Goal: Information Seeking & Learning: Learn about a topic

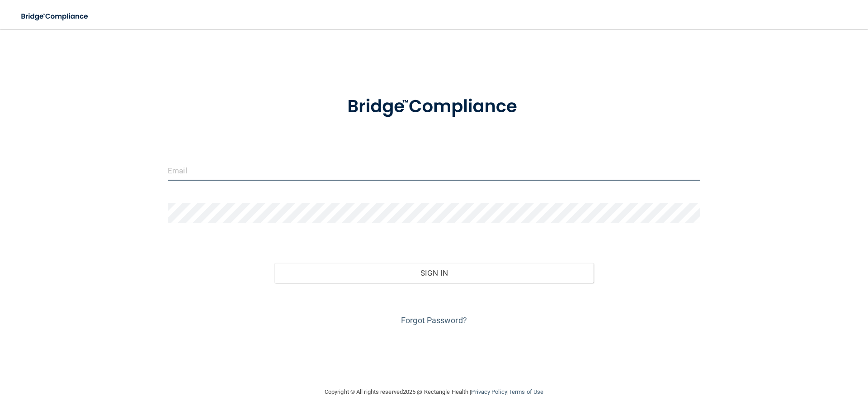
click at [231, 171] on input "email" at bounding box center [434, 170] width 533 height 20
click at [198, 173] on input "email" at bounding box center [434, 170] width 533 height 20
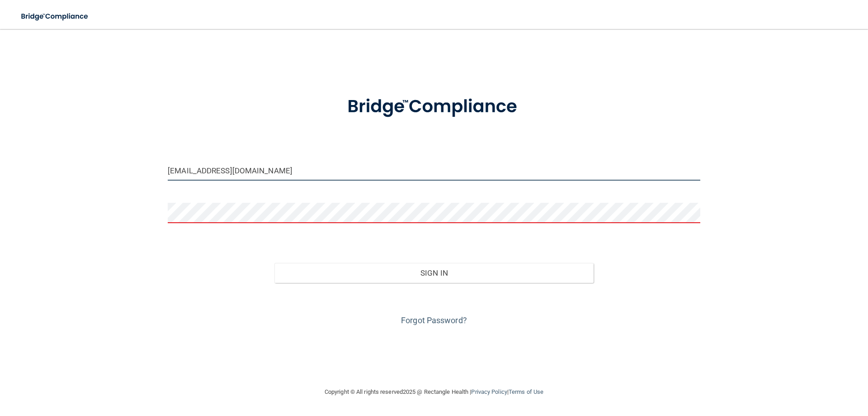
click at [252, 170] on input "dentalcenter@nvc.net" at bounding box center [434, 170] width 533 height 20
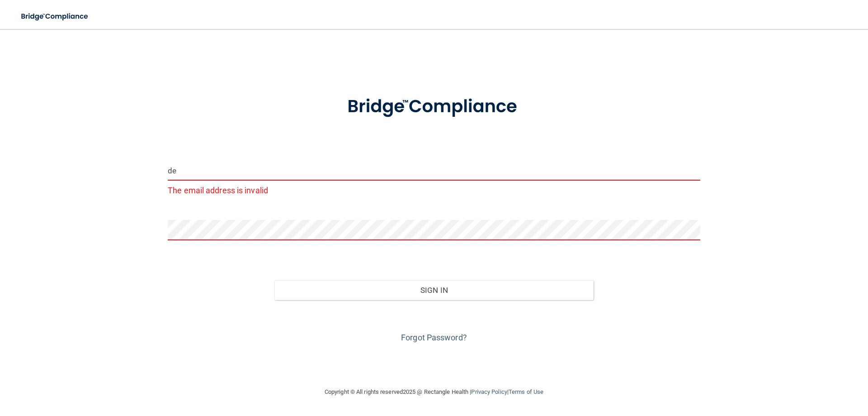
type input "d"
type input "[EMAIL_ADDRESS][DOMAIN_NAME]"
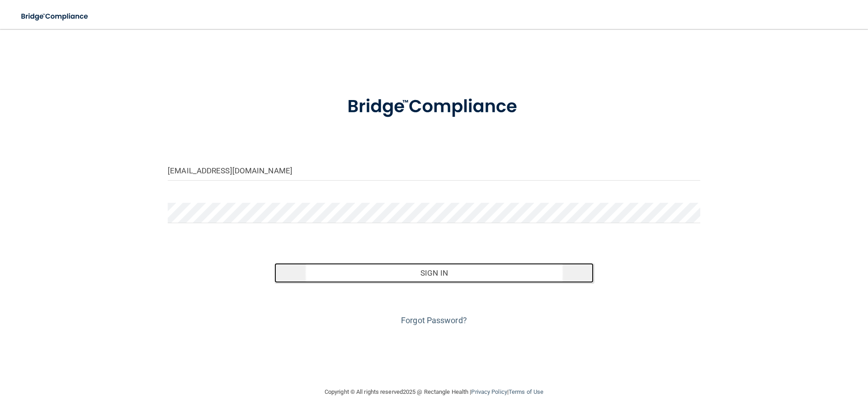
click at [445, 275] on button "Sign In" at bounding box center [434, 273] width 320 height 20
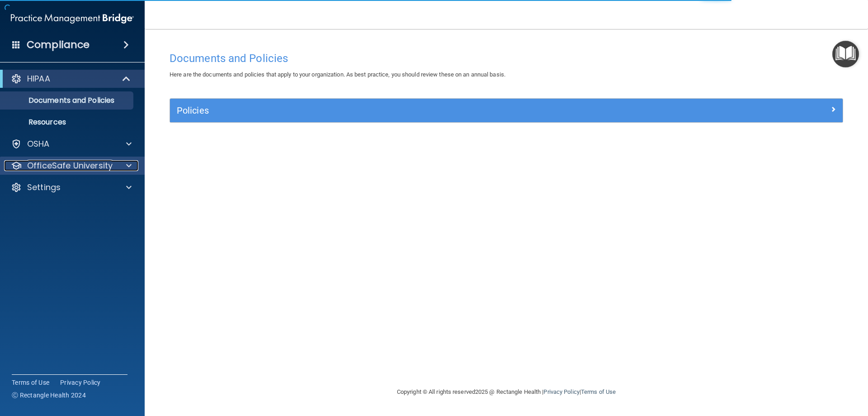
click at [80, 169] on p "OfficeSafe University" at bounding box center [69, 165] width 85 height 11
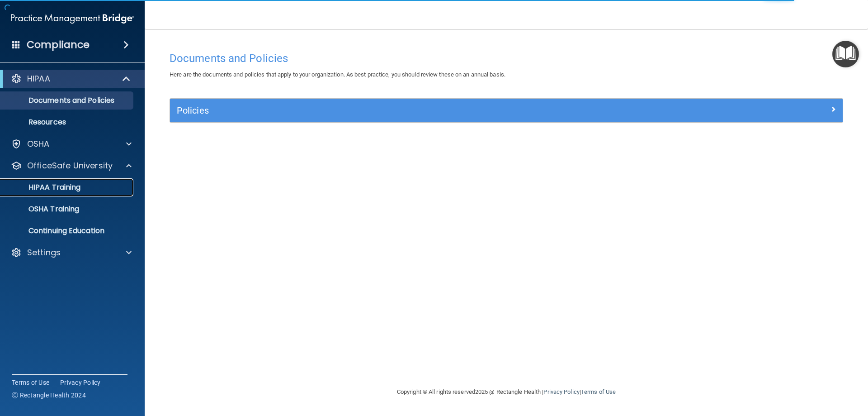
click at [70, 183] on p "HIPAA Training" at bounding box center [43, 187] width 75 height 9
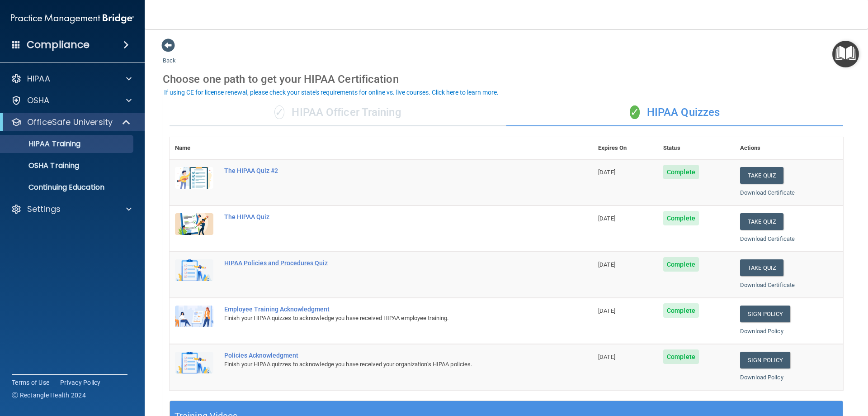
click at [255, 261] on div "HIPAA Policies and Procedures Quiz" at bounding box center [385, 262] width 323 height 7
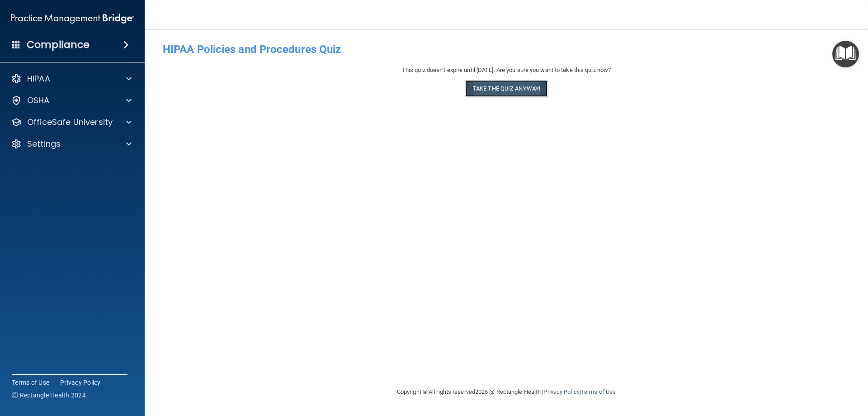
click at [511, 90] on button "Take the quiz anyway!" at bounding box center [506, 88] width 82 height 17
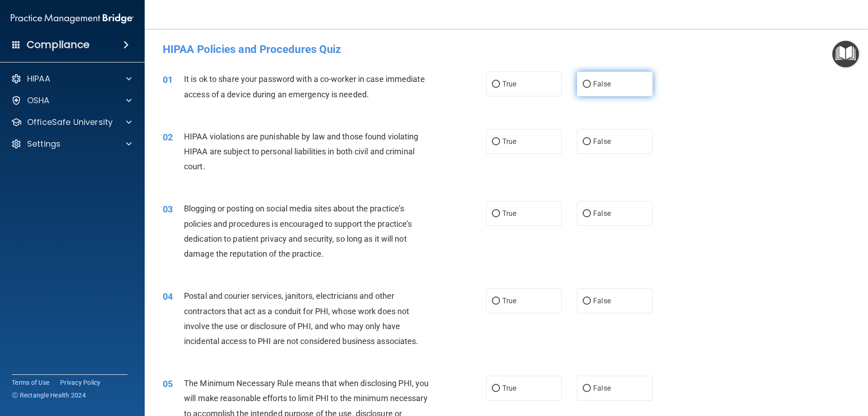
click at [584, 84] on input "False" at bounding box center [587, 84] width 8 height 7
radio input "true"
click at [492, 138] on input "True" at bounding box center [496, 141] width 8 height 7
radio input "true"
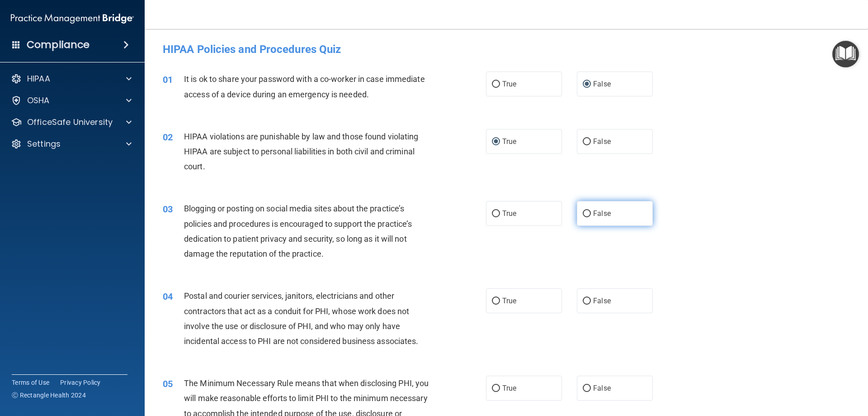
click at [583, 213] on input "False" at bounding box center [587, 213] width 8 height 7
radio input "true"
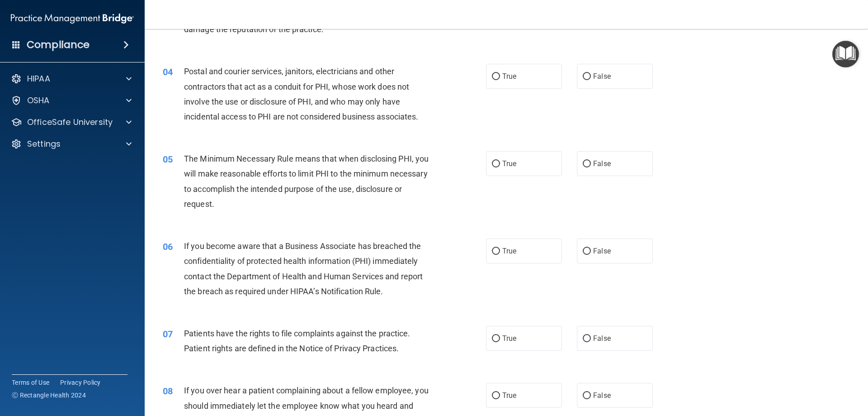
scroll to position [230, 0]
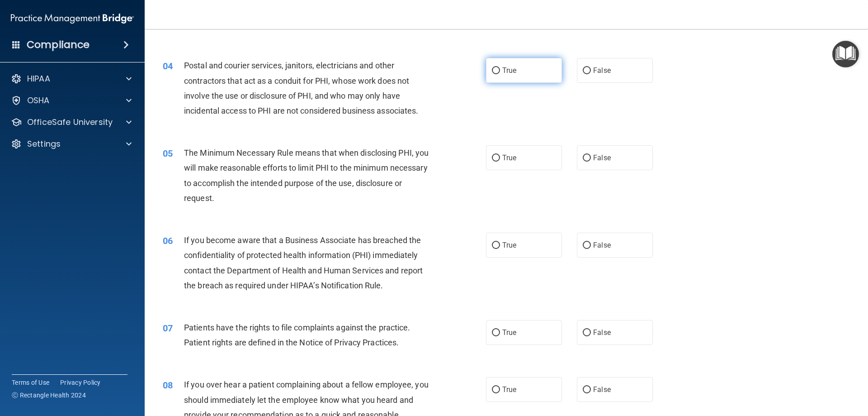
click at [492, 71] on input "True" at bounding box center [496, 70] width 8 height 7
radio input "true"
click at [584, 161] on input "False" at bounding box center [587, 158] width 8 height 7
radio input "true"
click at [492, 246] on input "True" at bounding box center [496, 245] width 8 height 7
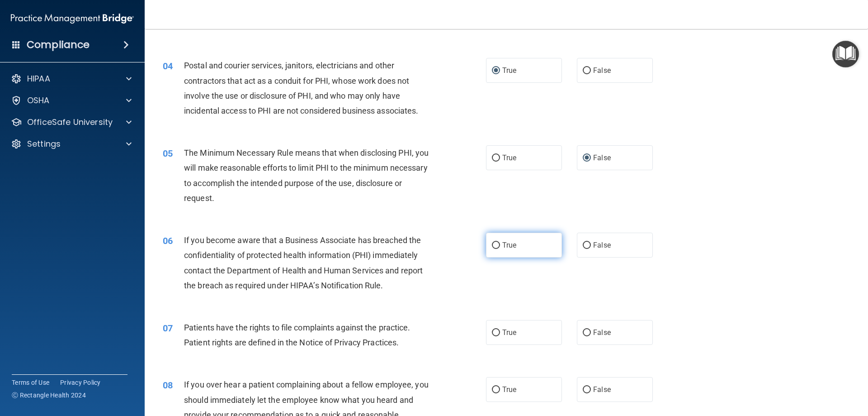
radio input "true"
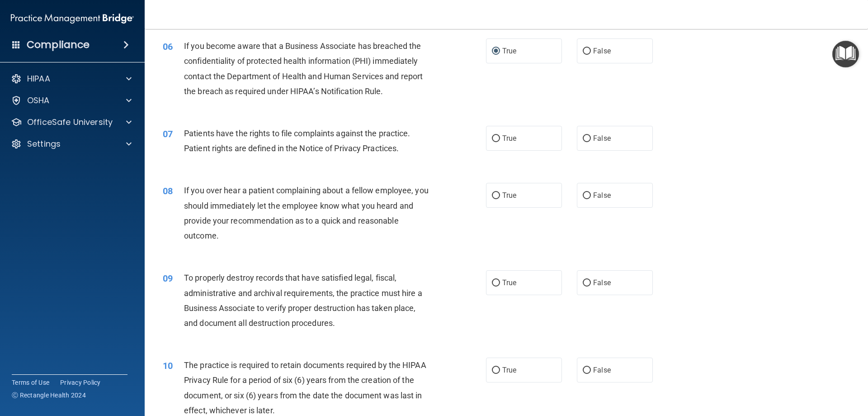
scroll to position [443, 0]
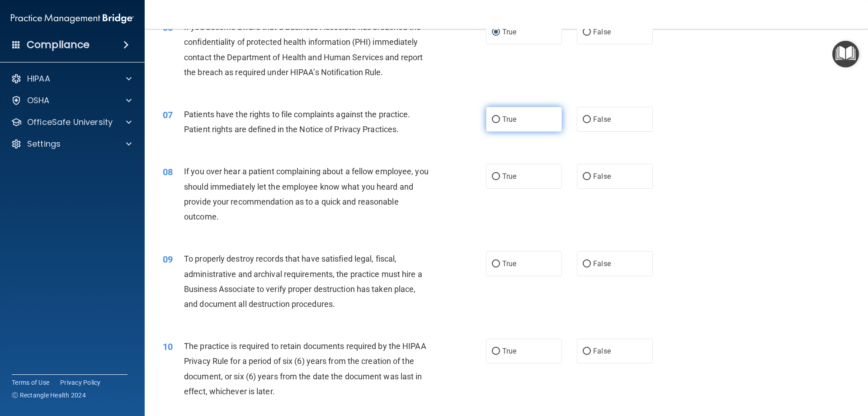
click at [493, 118] on input "True" at bounding box center [496, 119] width 8 height 7
radio input "true"
click at [586, 177] on input "False" at bounding box center [587, 176] width 8 height 7
radio input "true"
click at [583, 262] on input "False" at bounding box center [587, 263] width 8 height 7
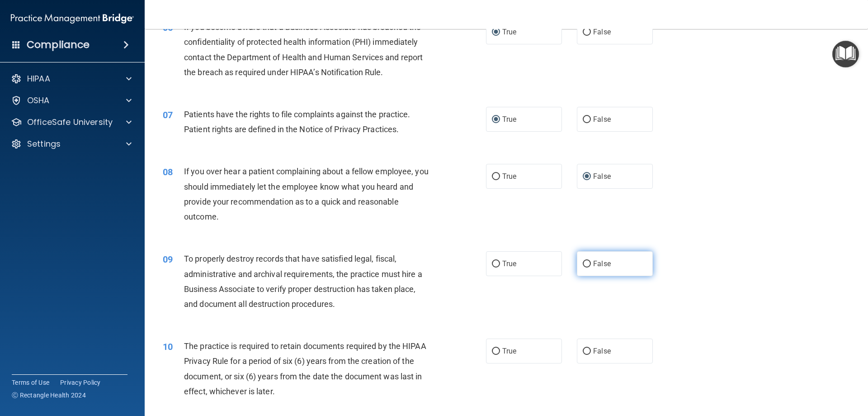
radio input "true"
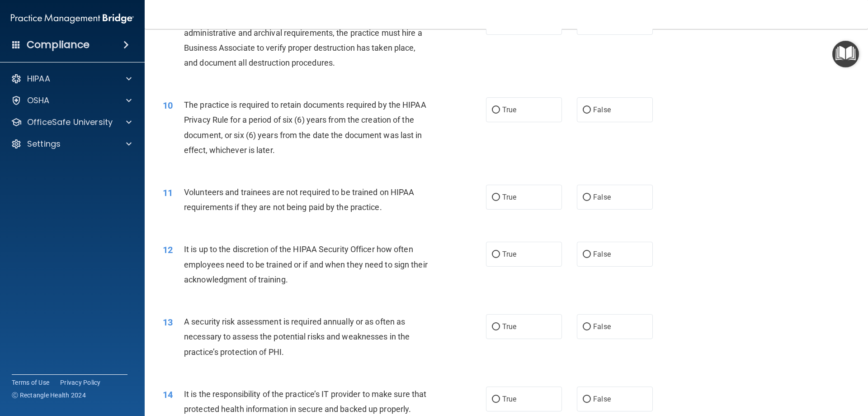
scroll to position [687, 0]
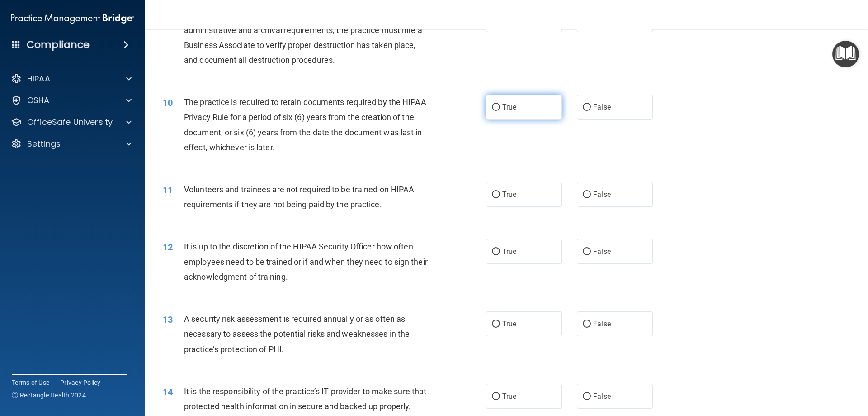
click at [494, 107] on input "True" at bounding box center [496, 107] width 8 height 7
radio input "true"
click at [585, 194] on input "False" at bounding box center [587, 194] width 8 height 7
radio input "true"
click at [584, 253] on input "False" at bounding box center [587, 251] width 8 height 7
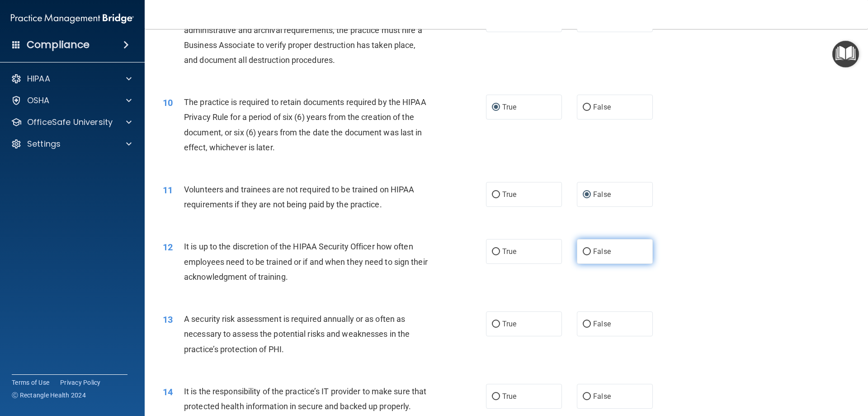
radio input "true"
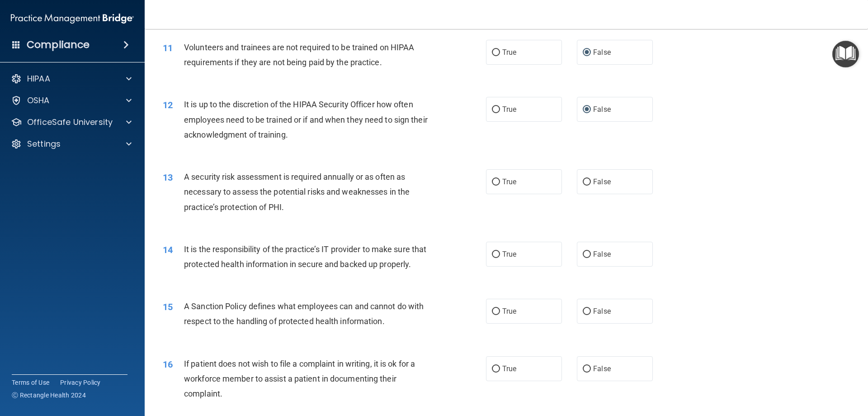
scroll to position [854, 0]
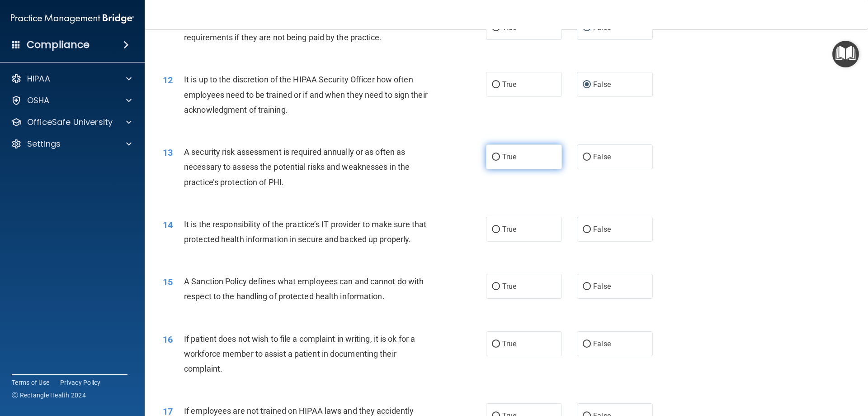
click at [492, 156] on input "True" at bounding box center [496, 157] width 8 height 7
radio input "true"
click at [587, 230] on label "False" at bounding box center [615, 229] width 76 height 25
click at [587, 230] on input "False" at bounding box center [587, 229] width 8 height 7
radio input "true"
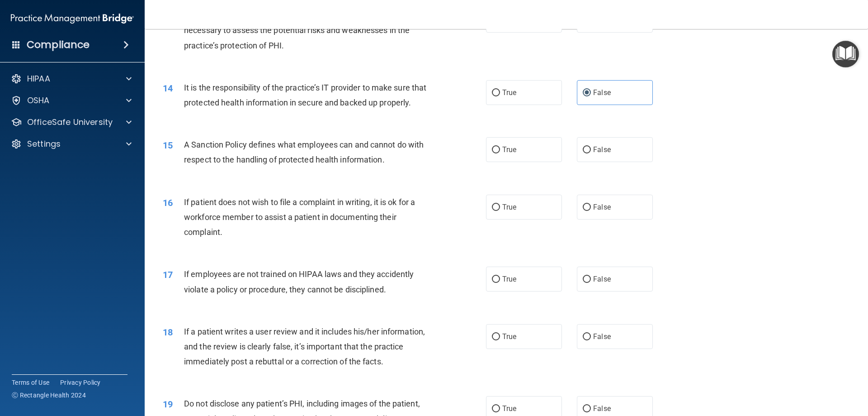
scroll to position [1007, 0]
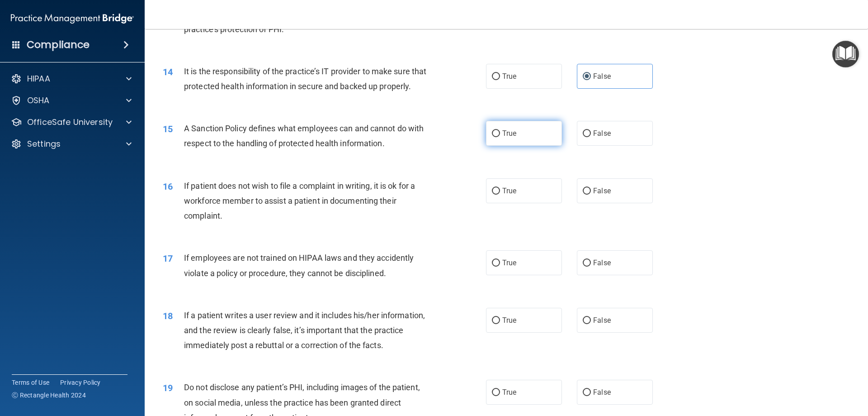
click at [492, 137] on input "True" at bounding box center [496, 133] width 8 height 7
radio input "true"
click at [583, 194] on input "False" at bounding box center [587, 191] width 8 height 7
radio input "true"
click at [583, 266] on input "False" at bounding box center [587, 263] width 8 height 7
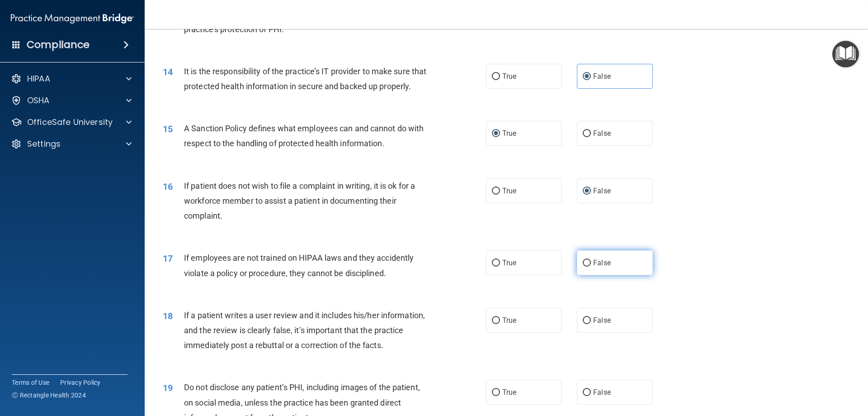
radio input "true"
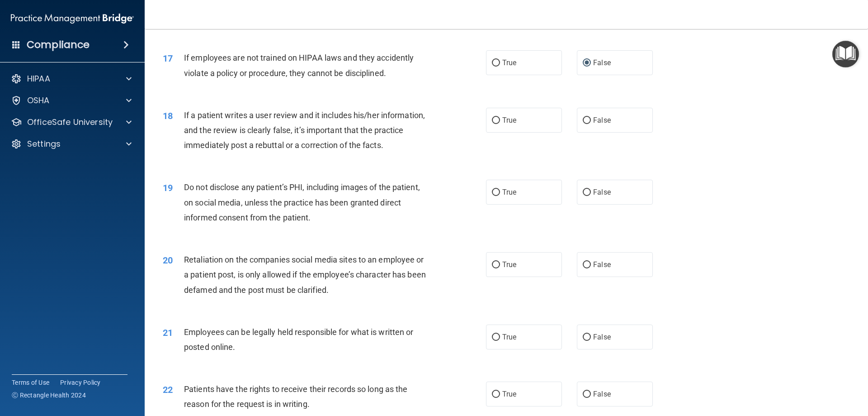
scroll to position [1215, 0]
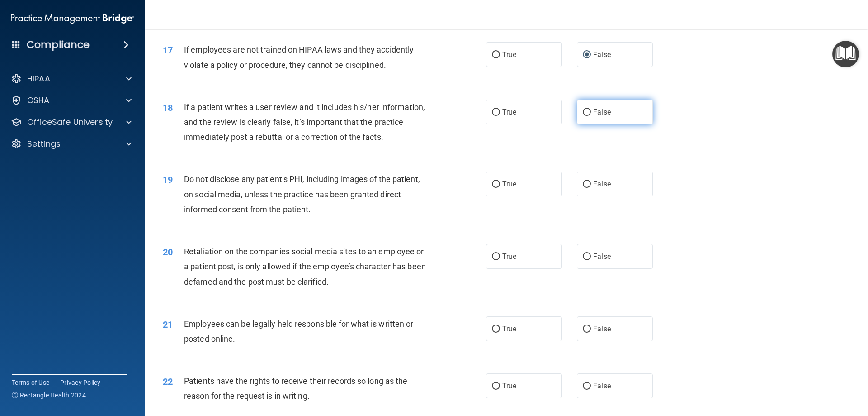
click at [583, 116] on input "False" at bounding box center [587, 112] width 8 height 7
radio input "true"
click at [492, 188] on input "True" at bounding box center [496, 184] width 8 height 7
radio input "true"
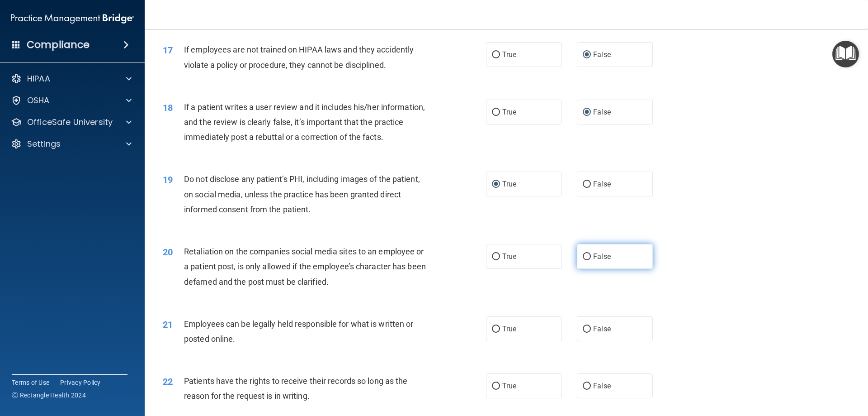
click at [583, 260] on input "False" at bounding box center [587, 256] width 8 height 7
radio input "true"
click at [492, 332] on input "True" at bounding box center [496, 329] width 8 height 7
radio input "true"
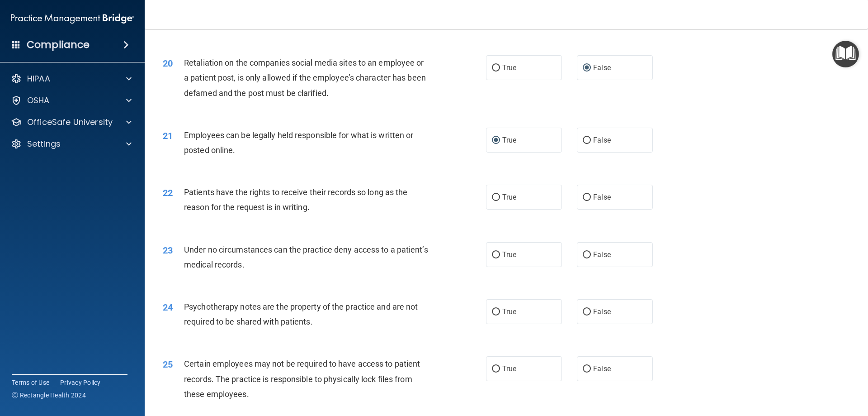
scroll to position [1406, 0]
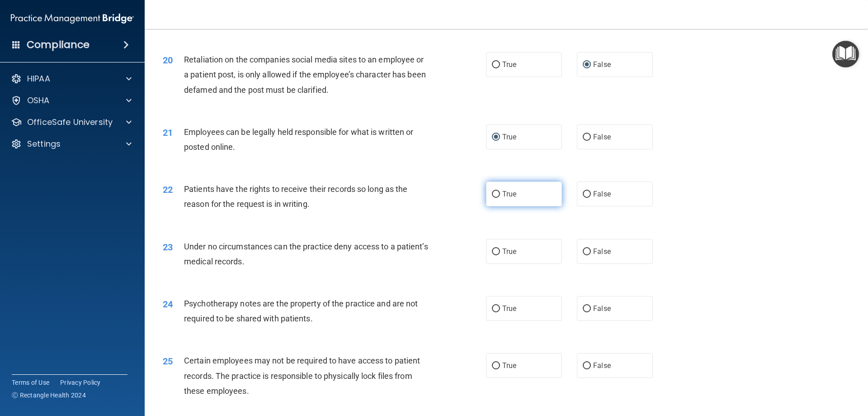
click at [492, 198] on input "True" at bounding box center [496, 194] width 8 height 7
radio input "true"
click at [583, 255] on input "False" at bounding box center [587, 251] width 8 height 7
radio input "true"
click at [492, 312] on input "True" at bounding box center [496, 308] width 8 height 7
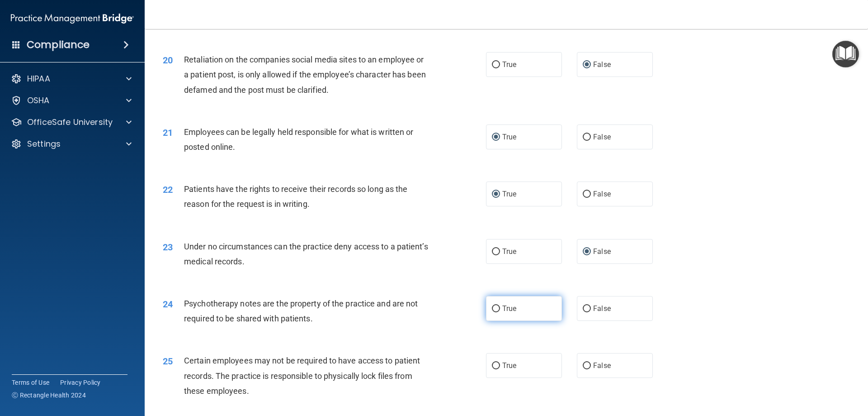
radio input "true"
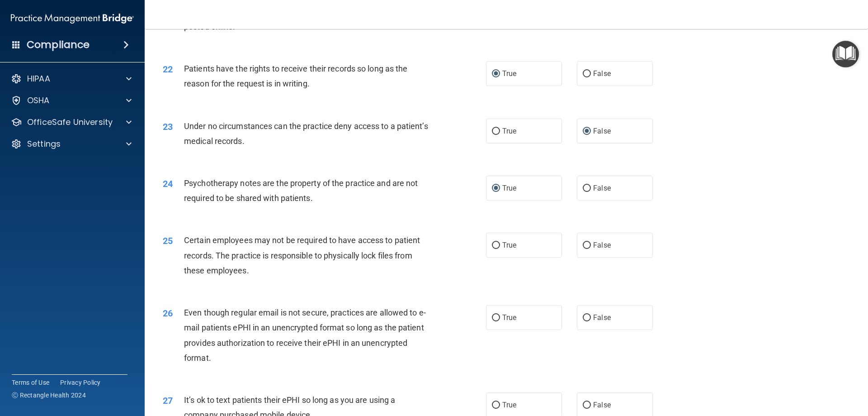
scroll to position [1556, 0]
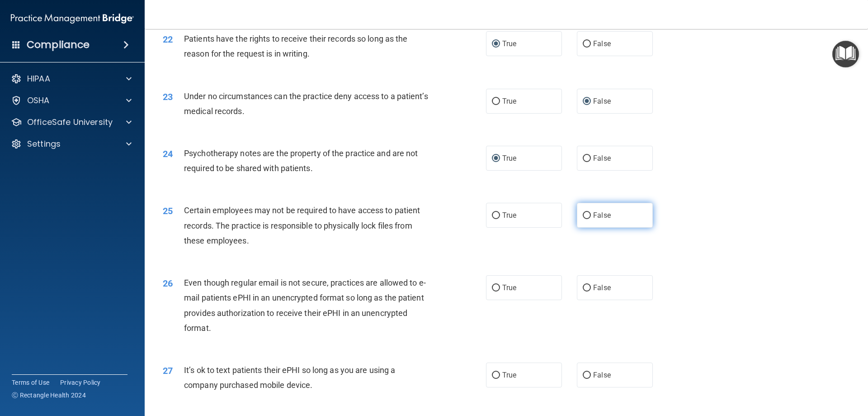
click at [584, 219] on input "False" at bounding box center [587, 215] width 8 height 7
radio input "true"
click at [584, 291] on input "False" at bounding box center [587, 287] width 8 height 7
radio input "true"
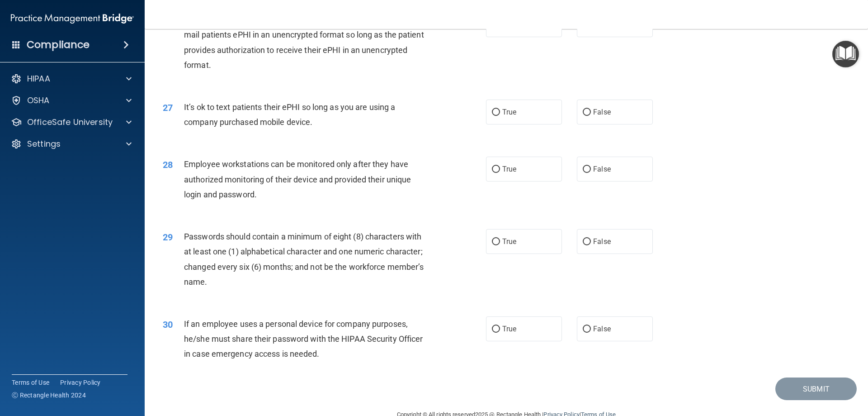
scroll to position [1825, 0]
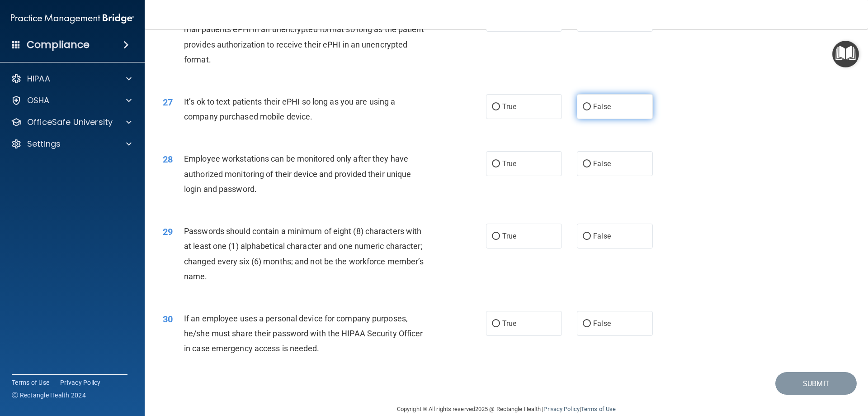
click at [583, 110] on input "False" at bounding box center [587, 107] width 8 height 7
radio input "true"
click at [583, 167] on input "False" at bounding box center [587, 164] width 8 height 7
radio input "true"
click at [492, 240] on input "True" at bounding box center [496, 236] width 8 height 7
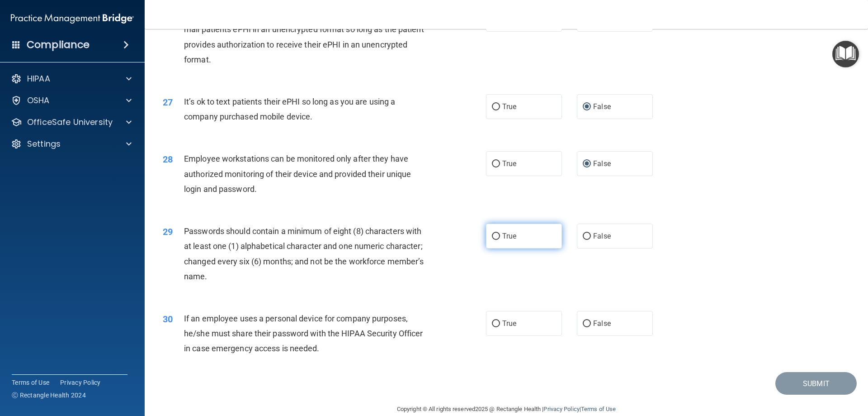
radio input "true"
click at [585, 327] on input "False" at bounding box center [587, 323] width 8 height 7
radio input "true"
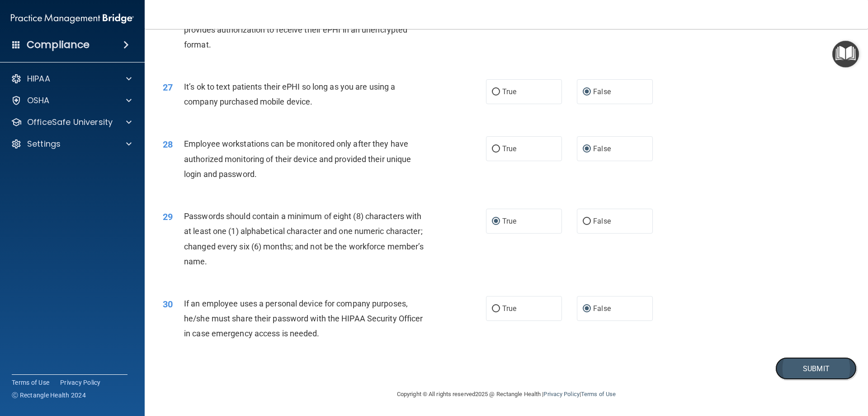
click at [795, 374] on button "Submit" at bounding box center [815, 368] width 81 height 23
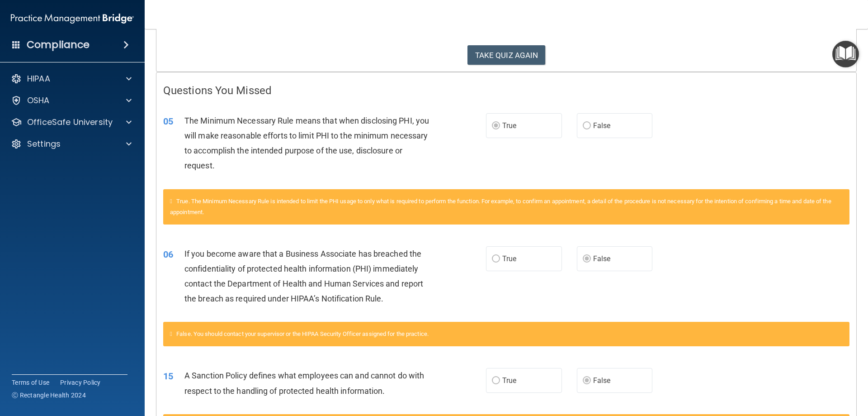
scroll to position [115, 0]
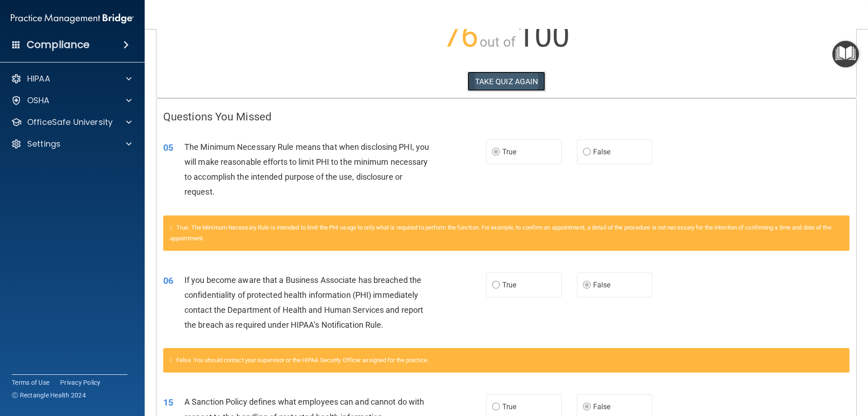
click at [479, 78] on button "TAKE QUIZ AGAIN" at bounding box center [507, 81] width 78 height 20
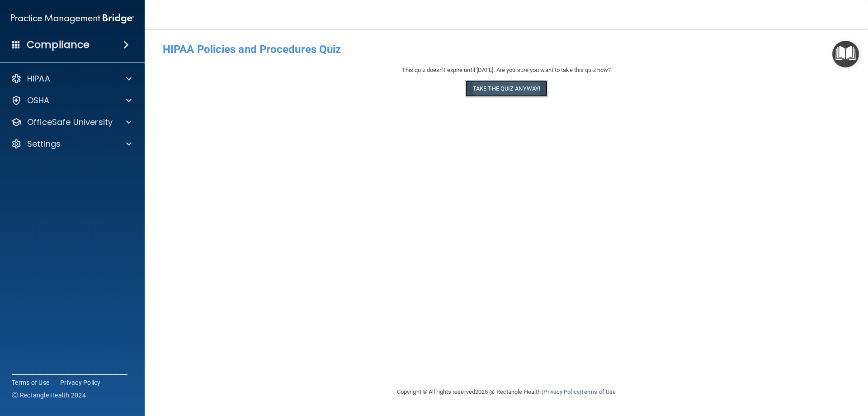
click at [485, 83] on button "Take the quiz anyway!" at bounding box center [506, 88] width 82 height 17
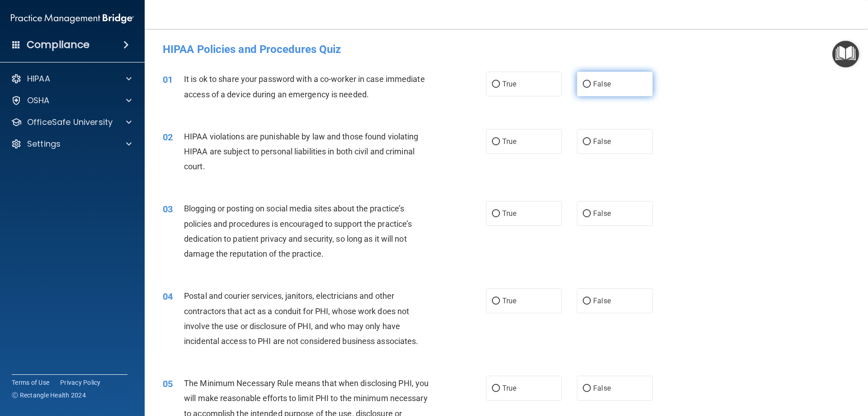
click at [583, 83] on input "False" at bounding box center [587, 84] width 8 height 7
radio input "true"
click at [493, 139] on input "True" at bounding box center [496, 141] width 8 height 7
radio input "true"
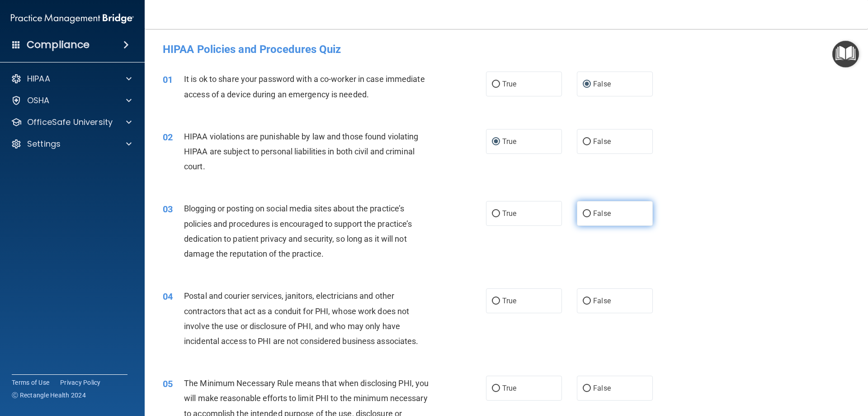
click at [583, 217] on input "False" at bounding box center [587, 213] width 8 height 7
radio input "true"
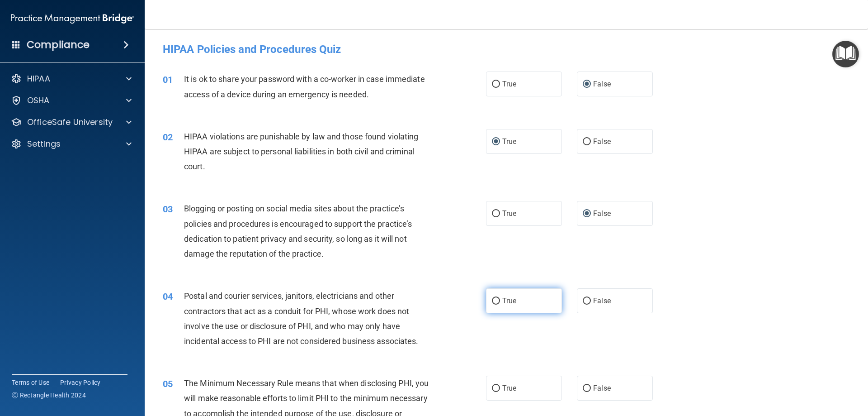
click at [492, 299] on input "True" at bounding box center [496, 301] width 8 height 7
radio input "true"
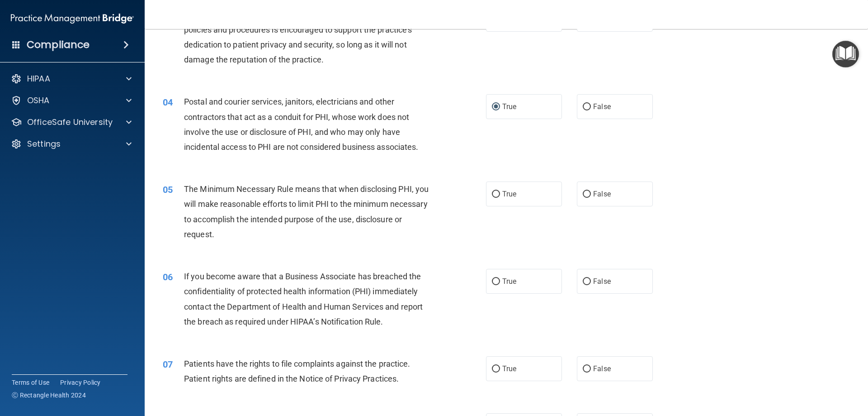
scroll to position [243, 0]
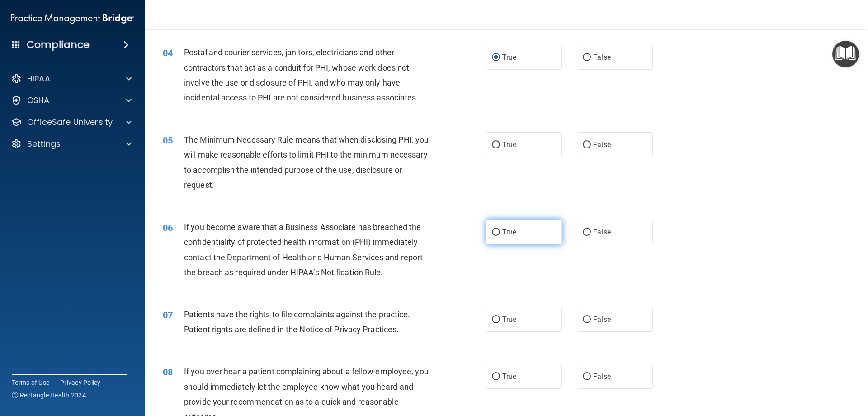
click at [493, 232] on input "True" at bounding box center [496, 232] width 8 height 7
radio input "true"
click at [492, 142] on input "True" at bounding box center [496, 145] width 8 height 7
radio input "true"
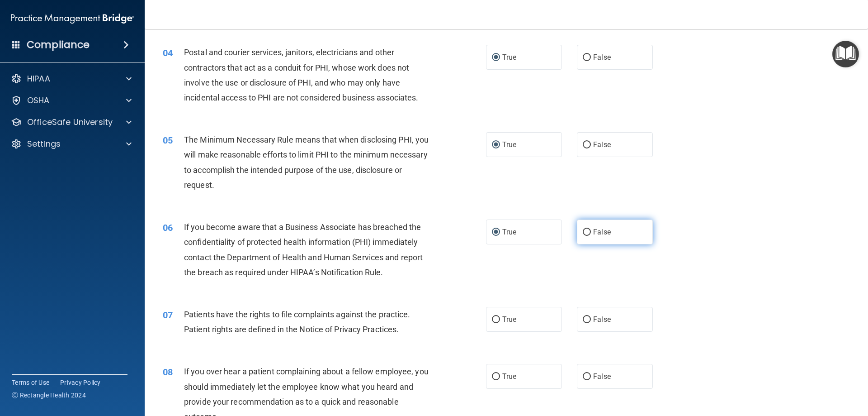
click at [583, 231] on input "False" at bounding box center [587, 232] width 8 height 7
radio input "true"
radio input "false"
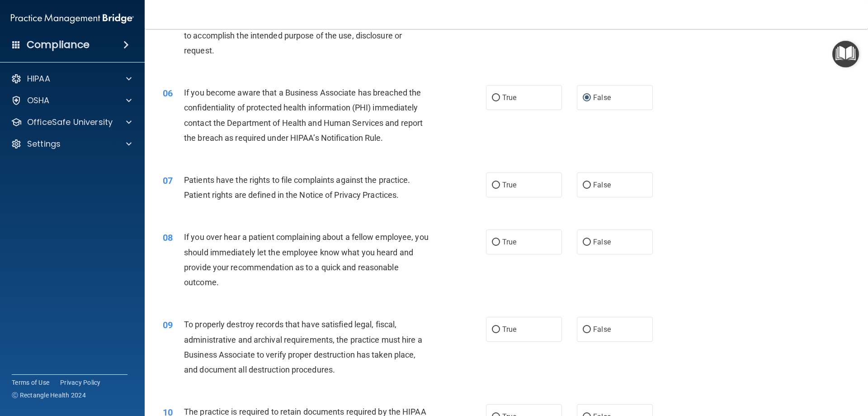
scroll to position [367, 0]
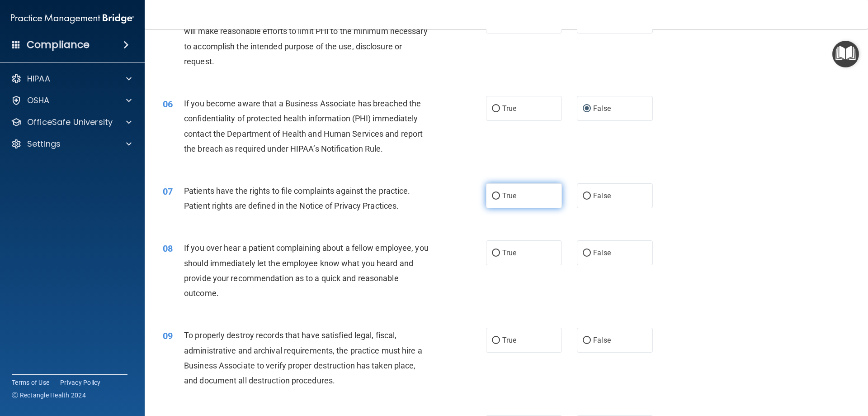
click at [493, 194] on input "True" at bounding box center [496, 196] width 8 height 7
radio input "true"
click at [583, 253] on input "False" at bounding box center [587, 253] width 8 height 7
radio input "true"
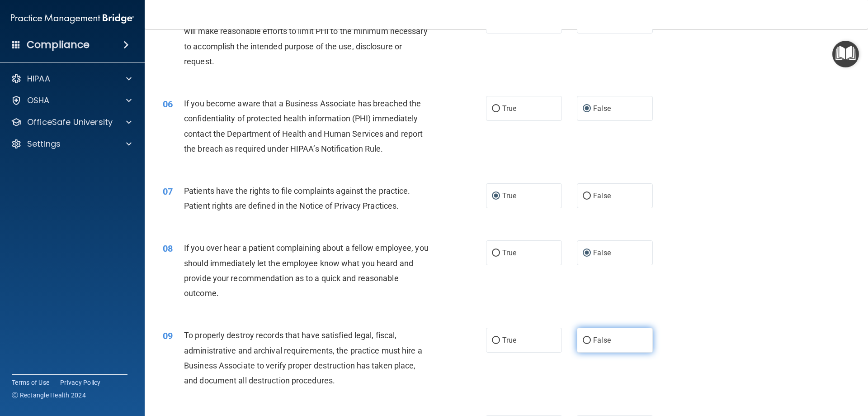
click at [583, 339] on input "False" at bounding box center [587, 340] width 8 height 7
radio input "true"
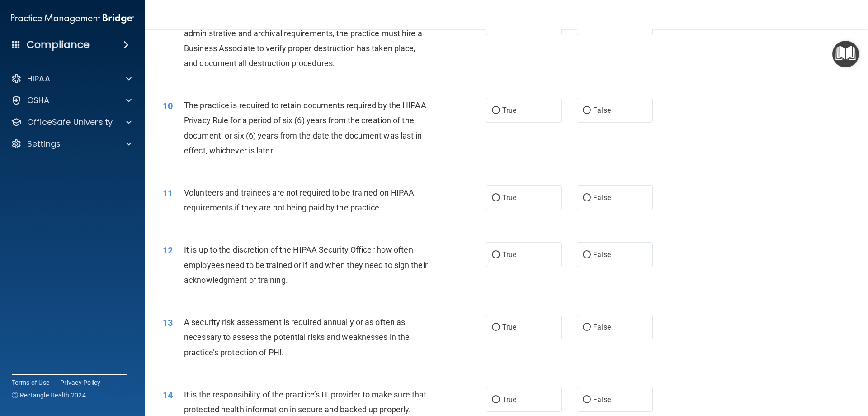
scroll to position [686, 0]
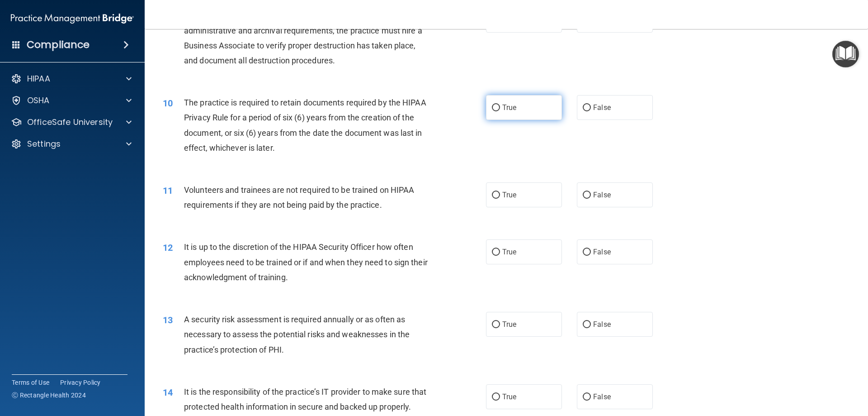
click at [492, 106] on input "True" at bounding box center [496, 107] width 8 height 7
radio input "true"
click at [583, 193] on input "False" at bounding box center [587, 195] width 8 height 7
radio input "true"
click at [584, 254] on input "False" at bounding box center [587, 252] width 8 height 7
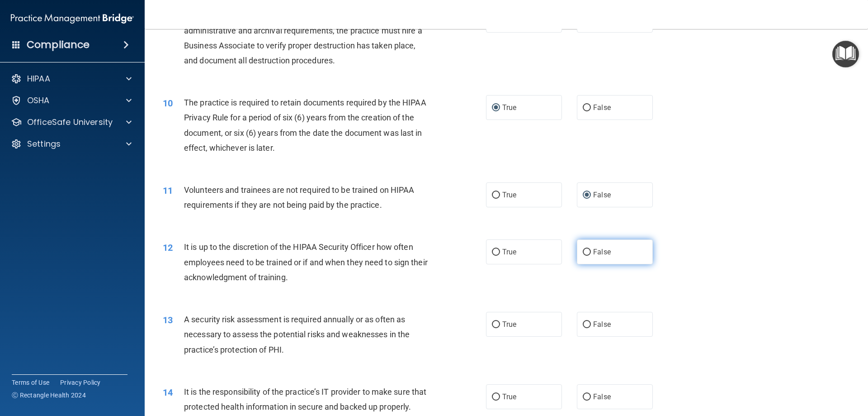
radio input "true"
click at [492, 323] on input "True" at bounding box center [496, 324] width 8 height 7
radio input "true"
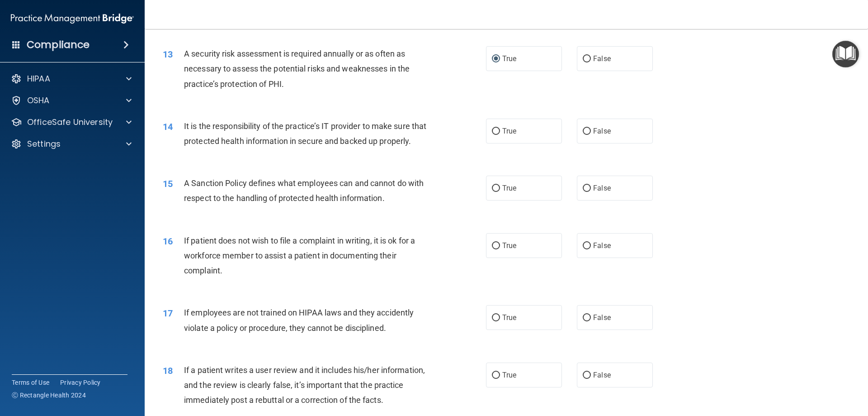
scroll to position [955, 0]
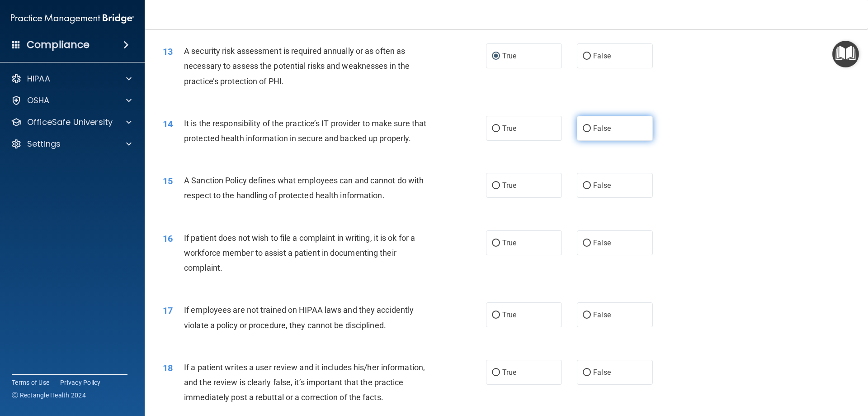
click at [583, 128] on input "False" at bounding box center [587, 128] width 8 height 7
radio input "true"
click at [583, 189] on input "False" at bounding box center [587, 185] width 8 height 7
radio input "true"
click at [493, 246] on input "True" at bounding box center [496, 243] width 8 height 7
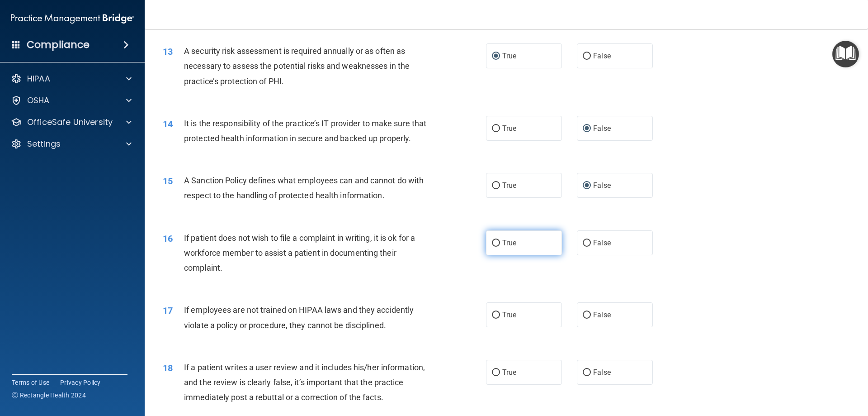
radio input "true"
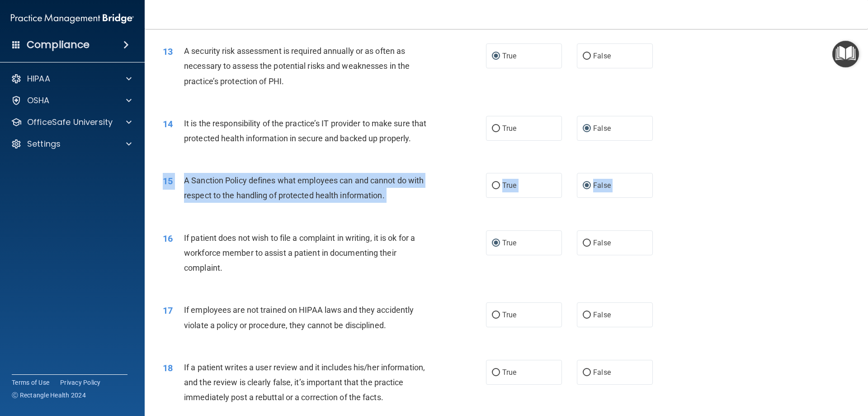
drag, startPoint x: 861, startPoint y: 219, endPoint x: 850, endPoint y: 250, distance: 33.0
click at [850, 250] on main "- HIPAA Policies and Procedures Quiz This quiz doesn’t expire until 11/19/2025.…" at bounding box center [506, 222] width 723 height 387
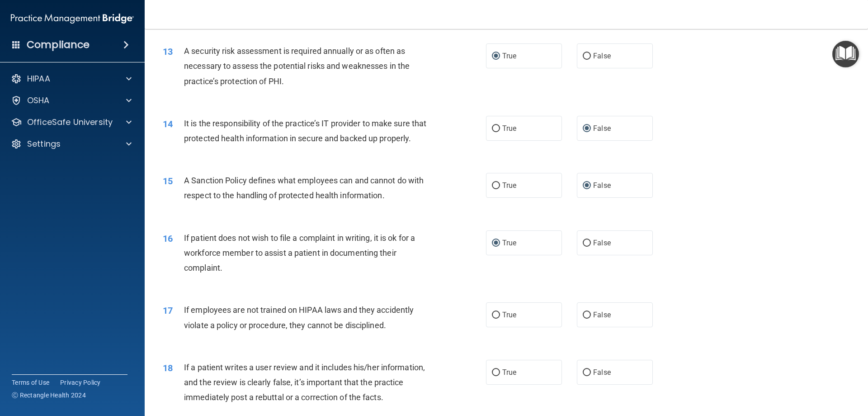
click at [762, 211] on div "15 A Sanction Policy defines what employees can and cannot do with respect to t…" at bounding box center [506, 189] width 701 height 57
click at [583, 318] on input "False" at bounding box center [587, 315] width 8 height 7
radio input "true"
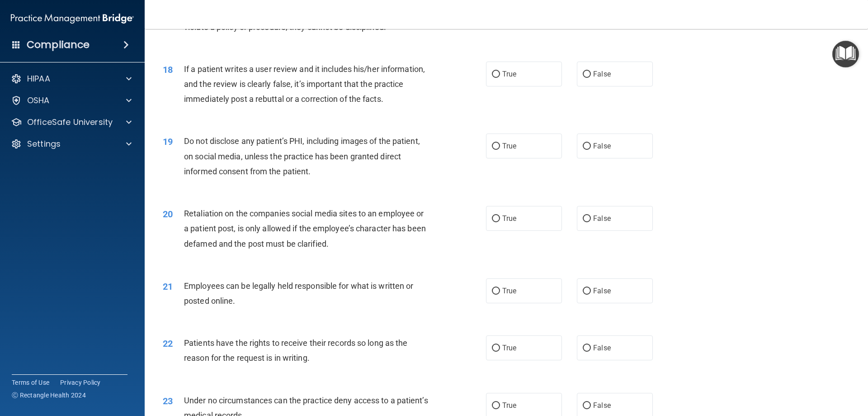
scroll to position [1258, 0]
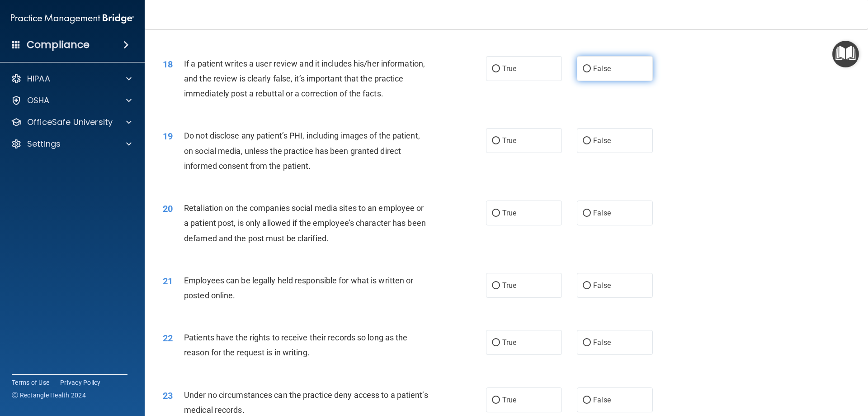
click at [583, 72] on input "False" at bounding box center [587, 69] width 8 height 7
radio input "true"
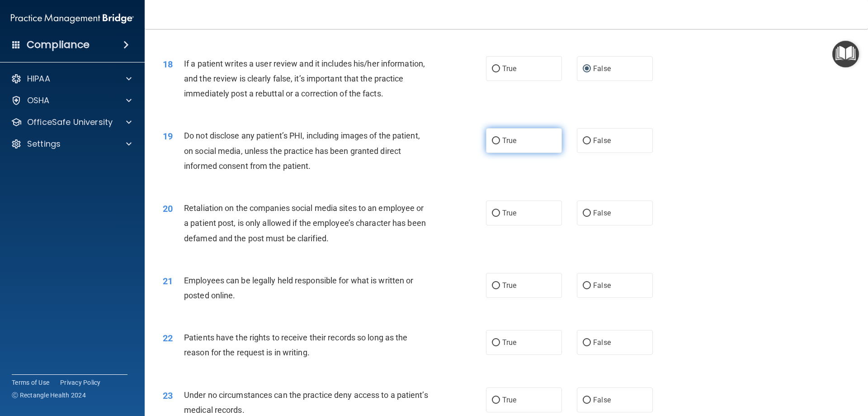
click at [494, 144] on input "True" at bounding box center [496, 140] width 8 height 7
radio input "true"
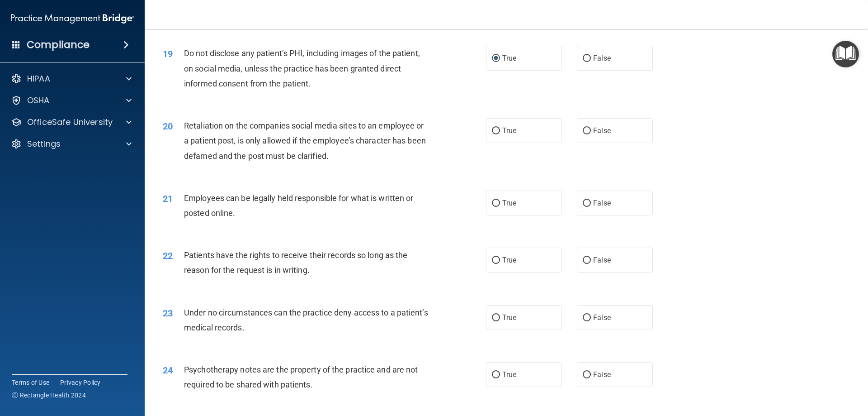
scroll to position [1343, 0]
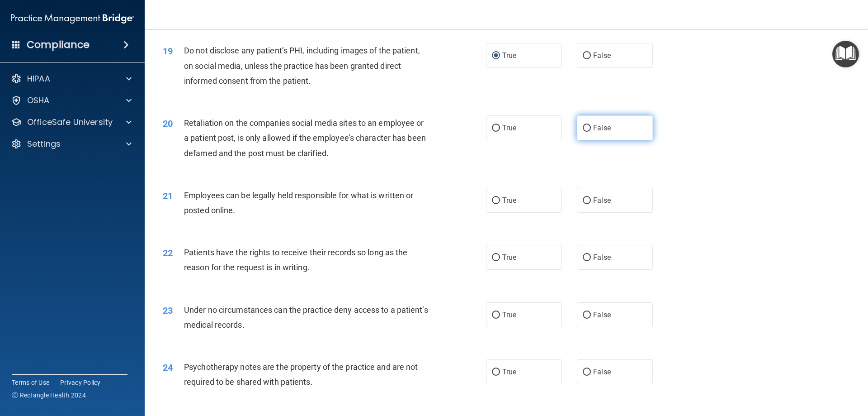
click at [583, 132] on input "False" at bounding box center [587, 128] width 8 height 7
radio input "true"
click at [492, 204] on input "True" at bounding box center [496, 200] width 8 height 7
radio input "true"
click at [583, 261] on input "False" at bounding box center [587, 257] width 8 height 7
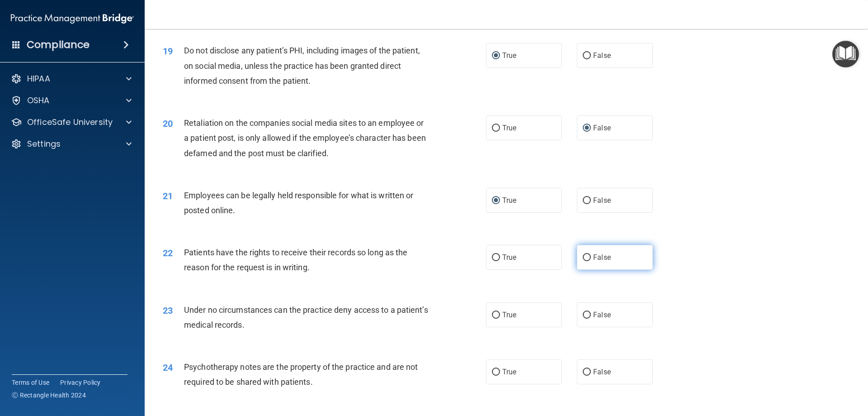
radio input "true"
click at [583, 318] on input "False" at bounding box center [587, 315] width 8 height 7
radio input "true"
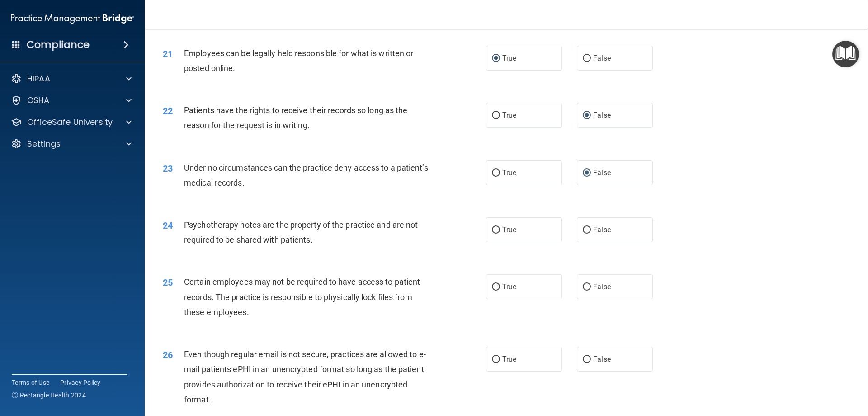
scroll to position [1502, 0]
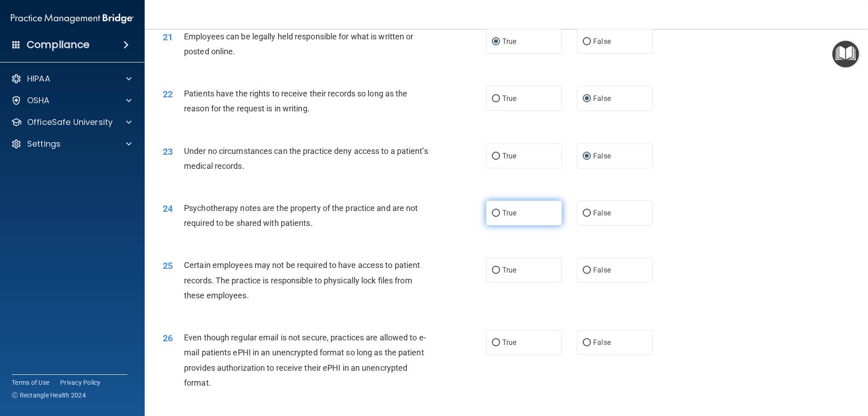
click at [495, 217] on input "True" at bounding box center [496, 213] width 8 height 7
radio input "true"
click at [492, 274] on input "True" at bounding box center [496, 270] width 8 height 7
radio input "true"
click at [493, 346] on input "True" at bounding box center [496, 342] width 8 height 7
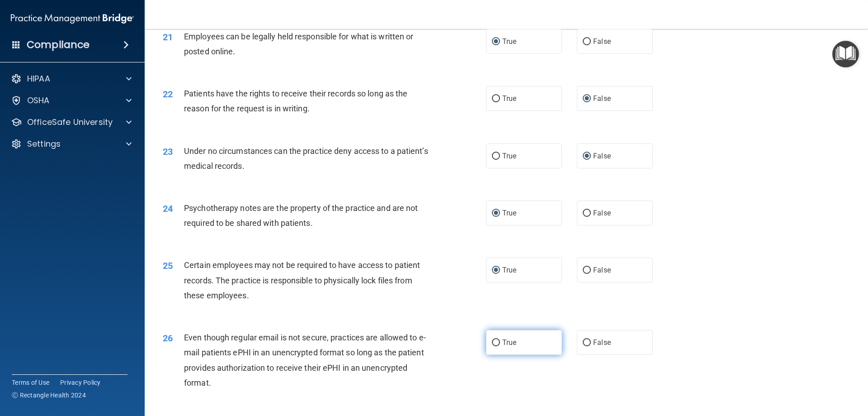
radio input "true"
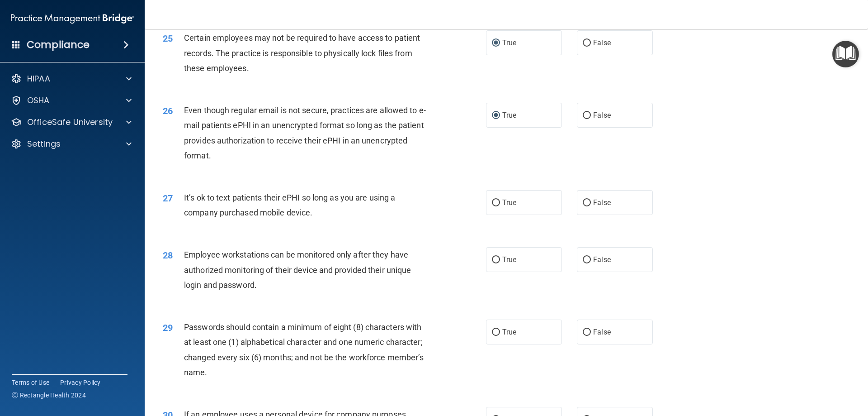
scroll to position [1740, 0]
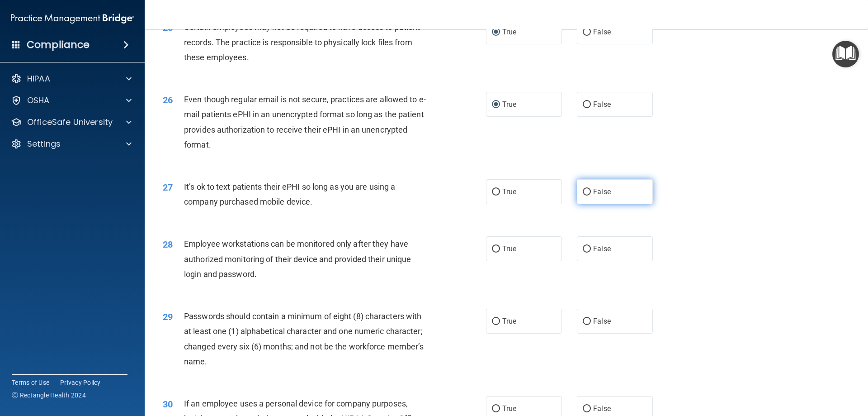
click at [583, 195] on input "False" at bounding box center [587, 192] width 8 height 7
radio input "true"
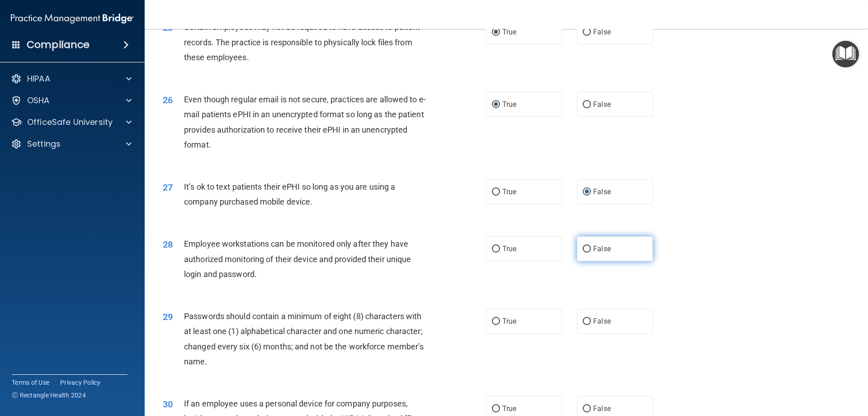
click at [583, 252] on input "False" at bounding box center [587, 249] width 8 height 7
radio input "true"
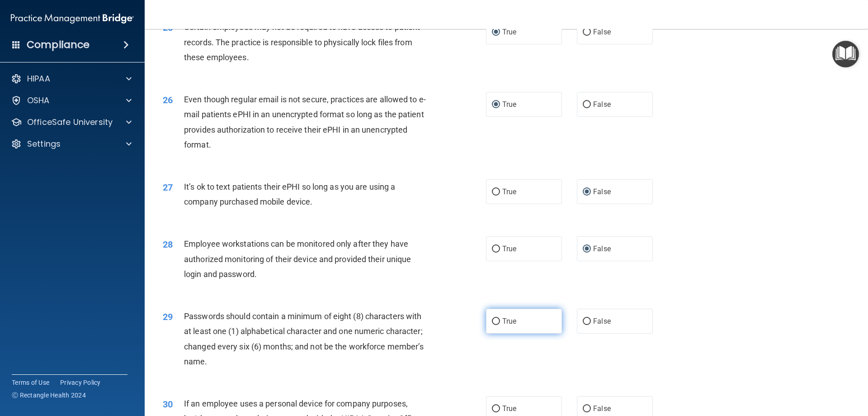
click at [492, 325] on input "True" at bounding box center [496, 321] width 8 height 7
radio input "true"
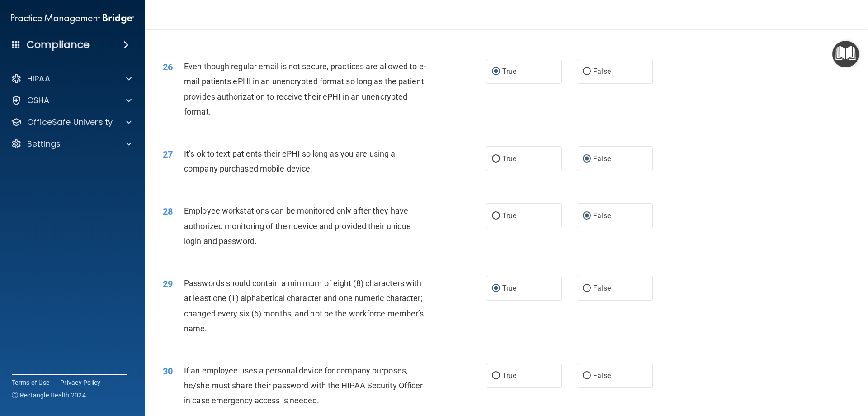
scroll to position [1854, 0]
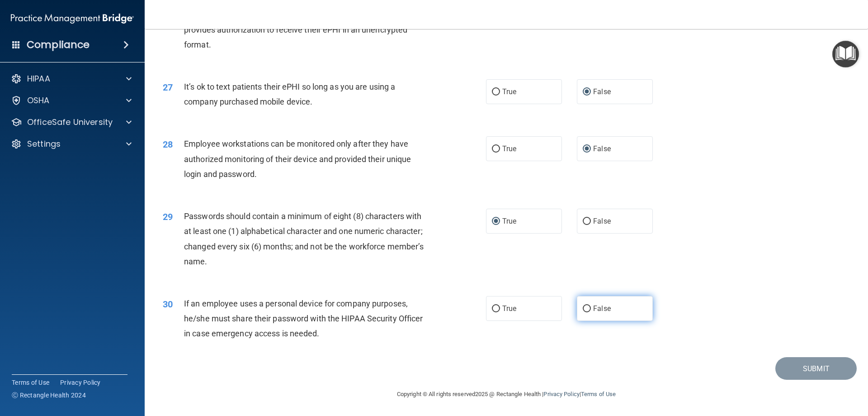
click at [583, 305] on input "False" at bounding box center [587, 308] width 8 height 7
radio input "true"
click at [821, 367] on button "Submit" at bounding box center [815, 368] width 81 height 23
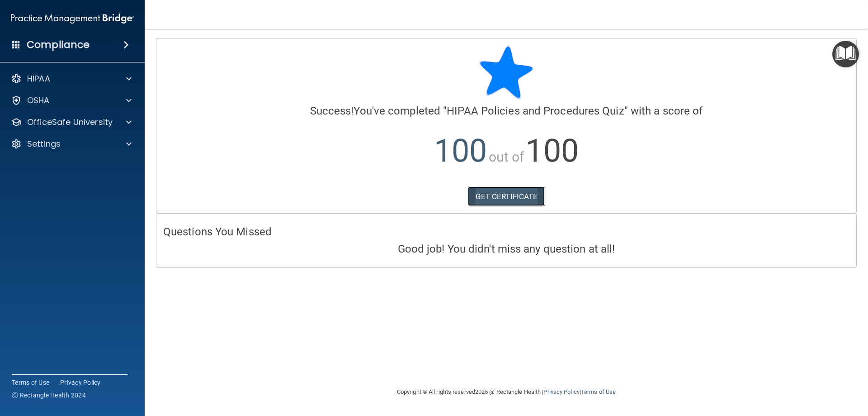
click at [483, 197] on link "GET CERTIFICATE" at bounding box center [506, 196] width 77 height 20
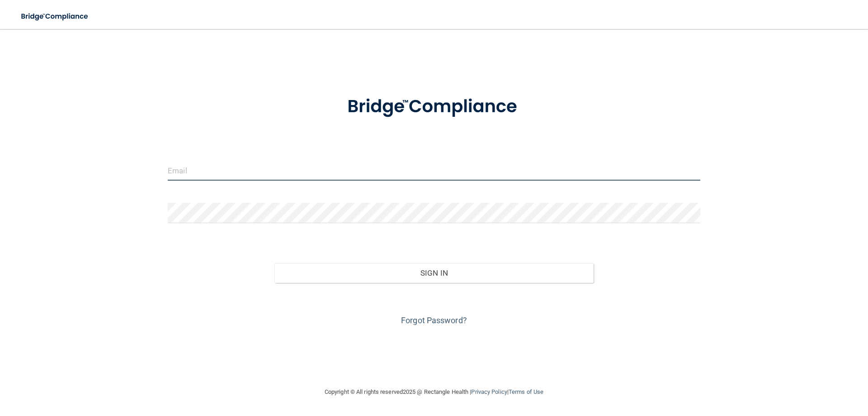
click at [226, 176] on input "email" at bounding box center [434, 170] width 533 height 20
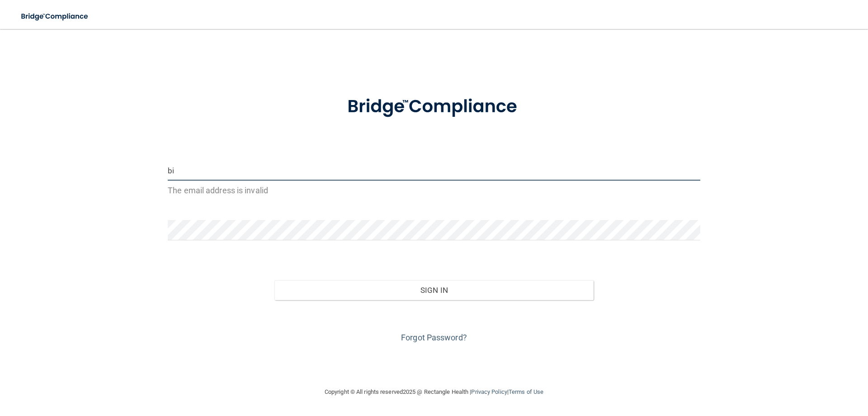
type input "[EMAIL_ADDRESS][DOMAIN_NAME]"
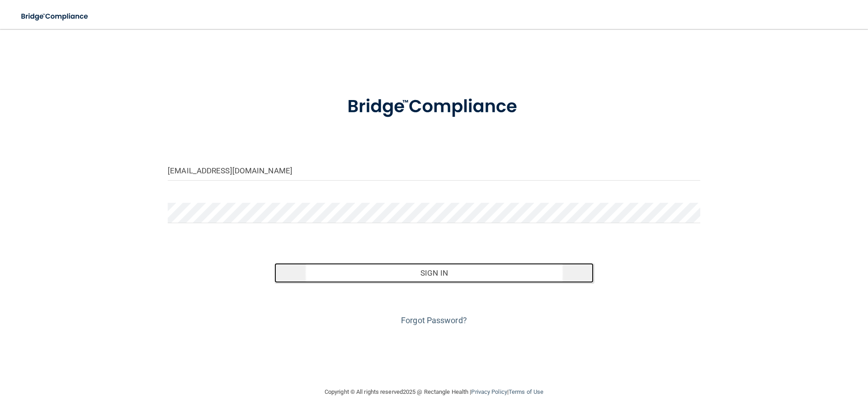
click at [464, 278] on button "Sign In" at bounding box center [434, 273] width 320 height 20
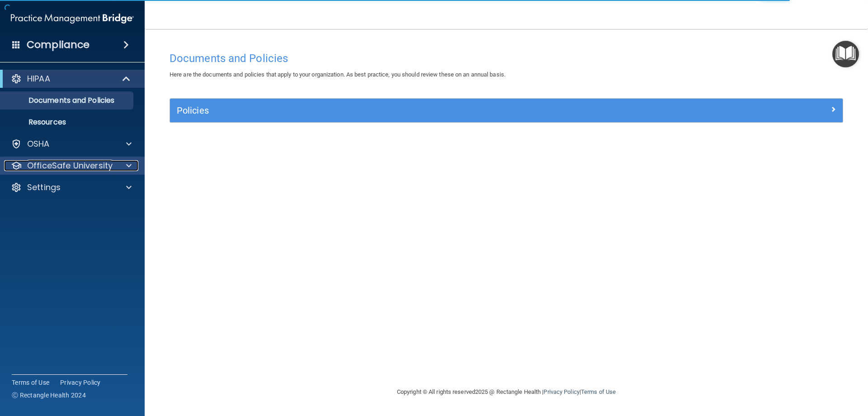
click at [95, 165] on p "OfficeSafe University" at bounding box center [69, 165] width 85 height 11
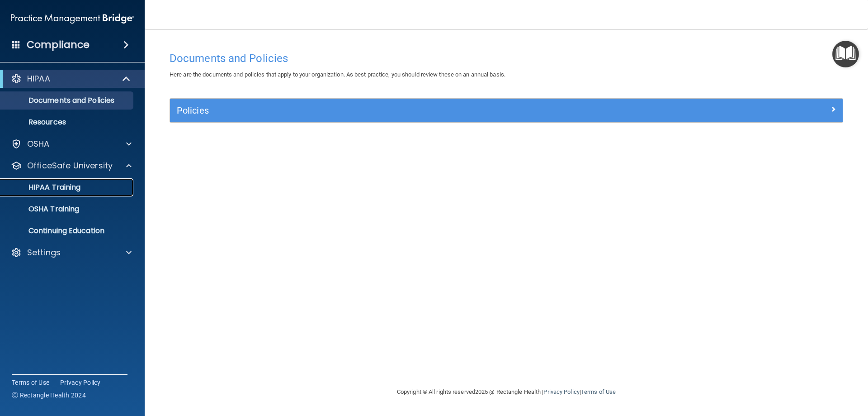
click at [70, 189] on p "HIPAA Training" at bounding box center [43, 187] width 75 height 9
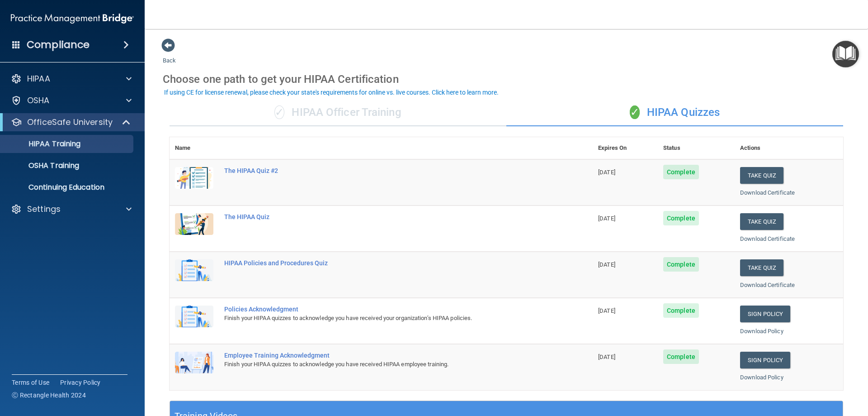
click at [269, 310] on div "Policies Acknowledgment" at bounding box center [385, 308] width 323 height 7
click at [749, 315] on link "Sign Policy" at bounding box center [765, 313] width 50 height 17
click at [775, 362] on link "Sign Policy" at bounding box center [765, 359] width 50 height 17
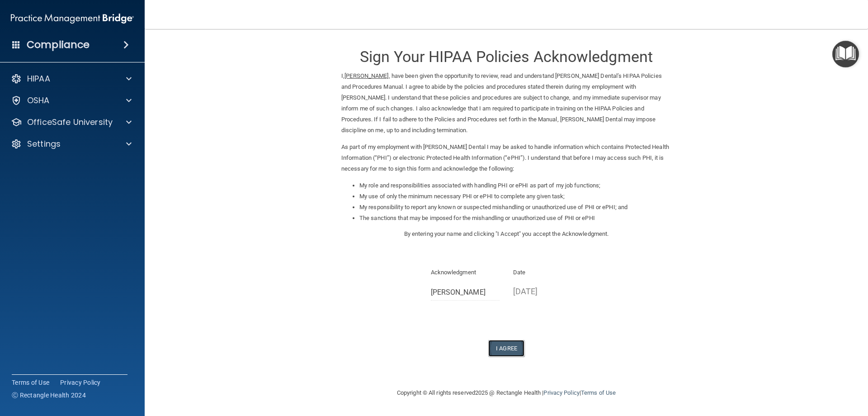
click at [519, 350] on button "I Agree" at bounding box center [506, 348] width 36 height 17
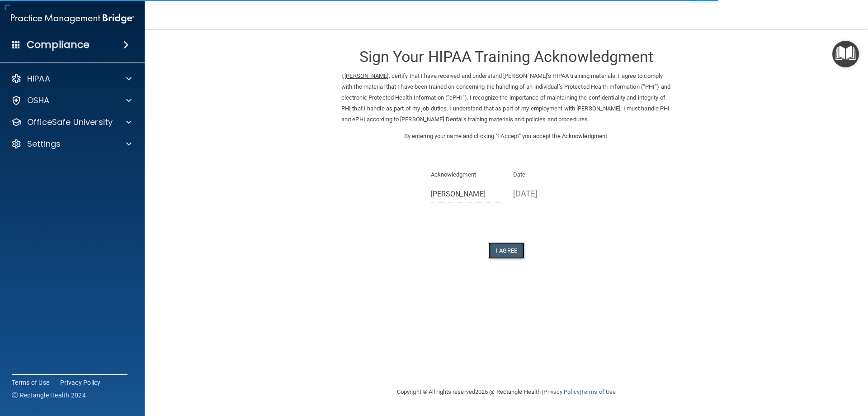
click at [515, 245] on button "I Agree" at bounding box center [506, 250] width 36 height 17
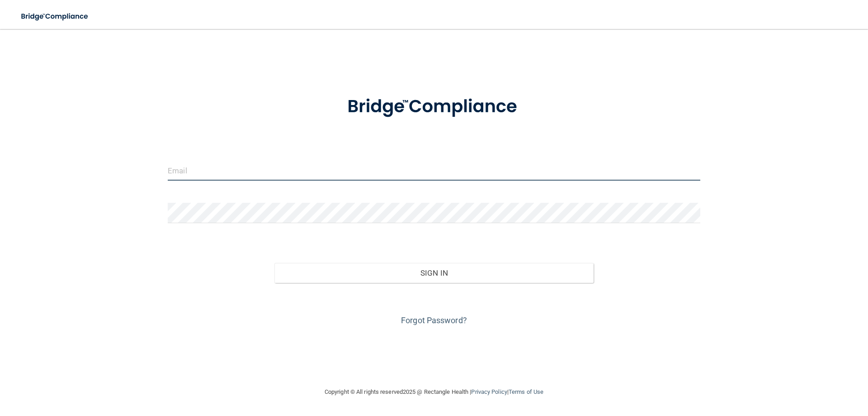
click at [236, 165] on input "email" at bounding box center [434, 170] width 533 height 20
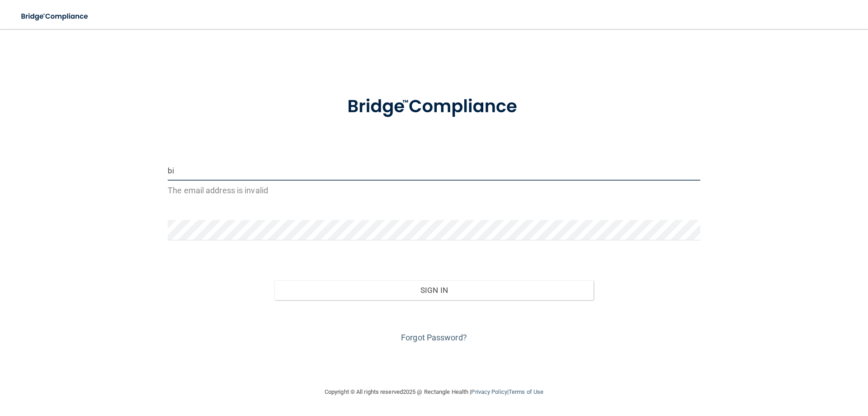
type input "[EMAIL_ADDRESS][DOMAIN_NAME]"
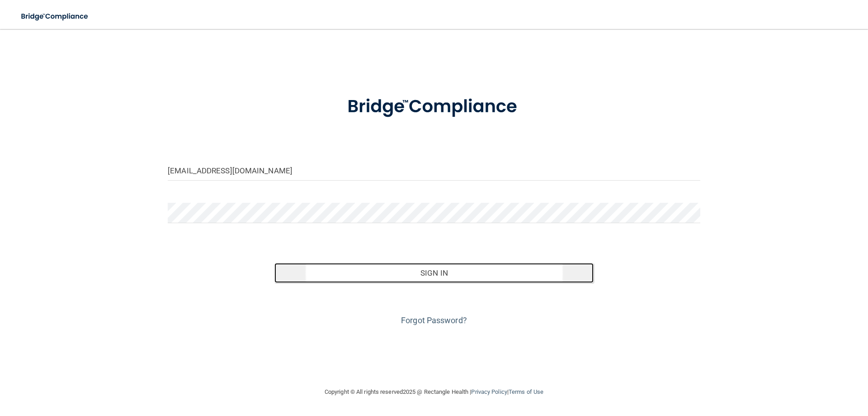
click at [423, 276] on button "Sign In" at bounding box center [434, 273] width 320 height 20
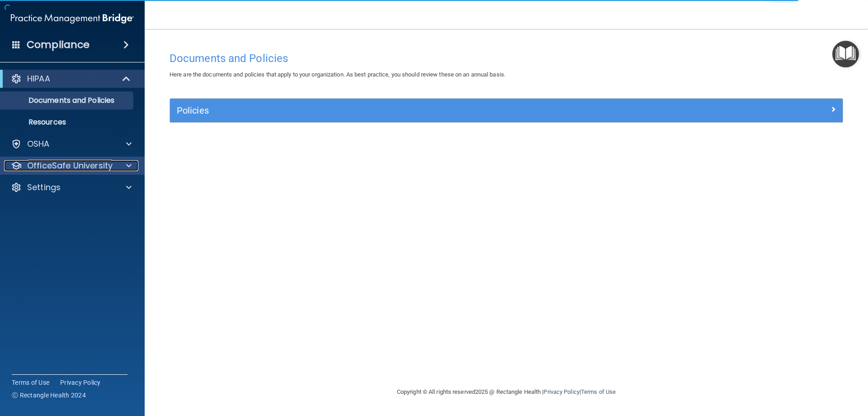
click at [73, 163] on p "OfficeSafe University" at bounding box center [69, 165] width 85 height 11
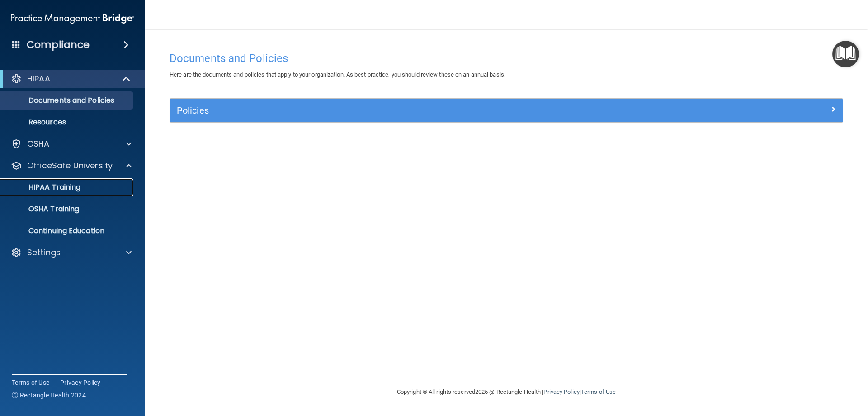
click at [73, 191] on p "HIPAA Training" at bounding box center [43, 187] width 75 height 9
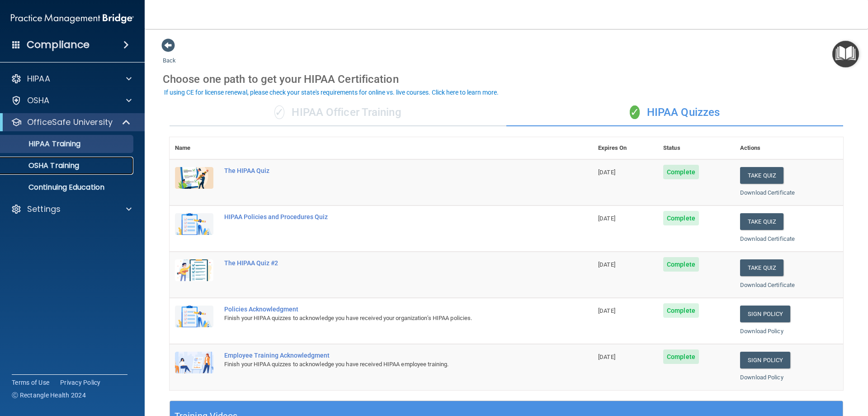
click at [46, 159] on link "OSHA Training" at bounding box center [62, 165] width 142 height 18
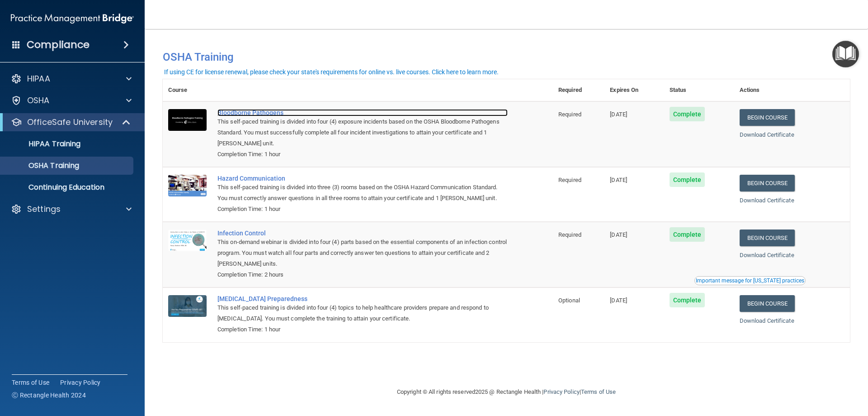
click at [244, 111] on div "Bloodborne Pathogens" at bounding box center [362, 112] width 290 height 7
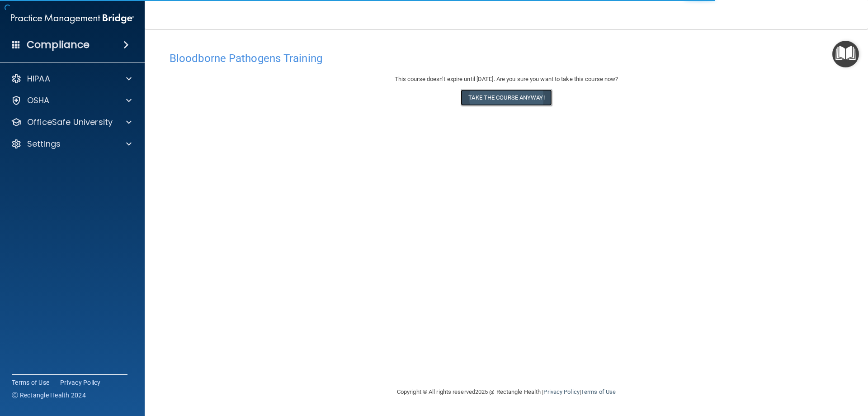
click at [532, 101] on button "Take the course anyway!" at bounding box center [506, 97] width 91 height 17
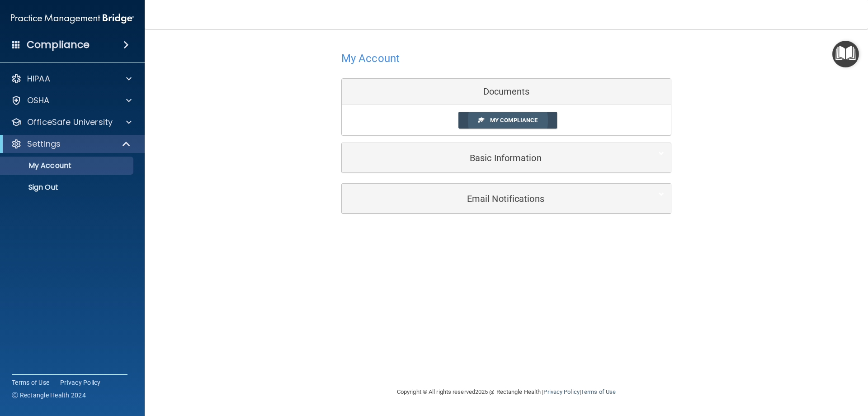
click at [517, 116] on link "My Compliance" at bounding box center [508, 120] width 99 height 17
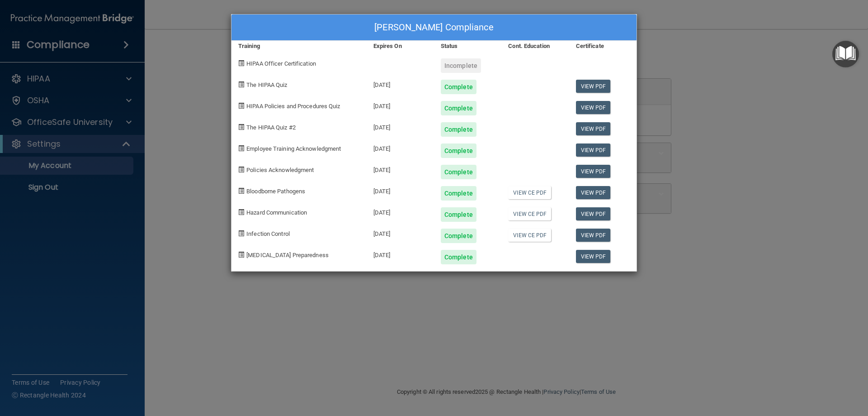
click at [695, 85] on div "Laurie Lamee's Compliance Training Expires On Status Cont. Education Certificat…" at bounding box center [434, 208] width 868 height 416
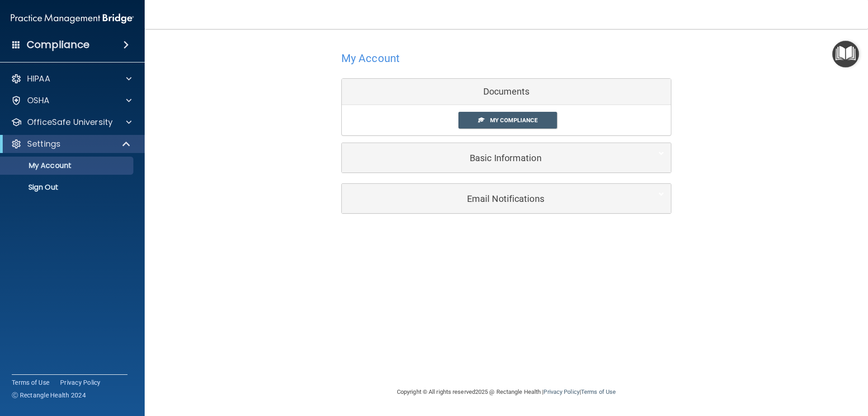
click at [551, 93] on div "Documents" at bounding box center [506, 92] width 329 height 26
click at [368, 57] on h4 "My Account" at bounding box center [370, 58] width 58 height 12
click at [129, 123] on span at bounding box center [128, 122] width 5 height 11
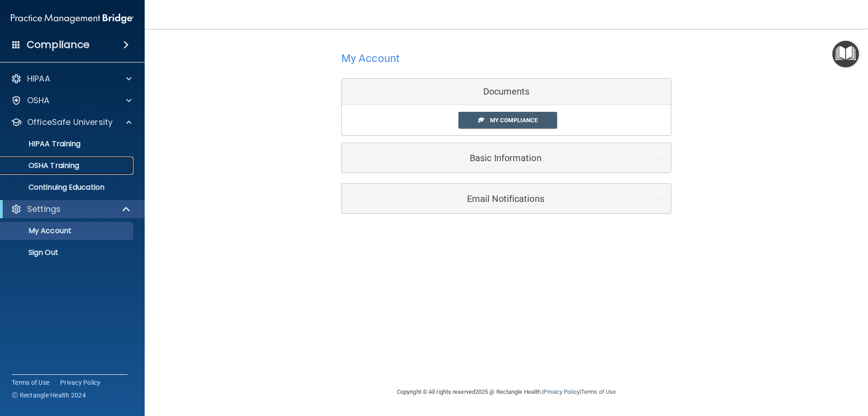
click at [96, 162] on div "OSHA Training" at bounding box center [67, 165] width 123 height 9
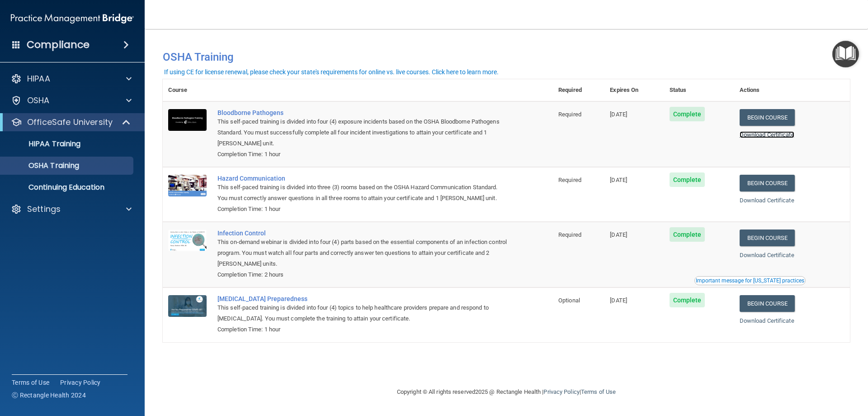
click at [777, 134] on link "Download Certificate" at bounding box center [767, 134] width 55 height 7
click at [770, 203] on link "Download Certificate" at bounding box center [767, 200] width 55 height 7
click at [762, 258] on link "Download Certificate" at bounding box center [767, 254] width 55 height 7
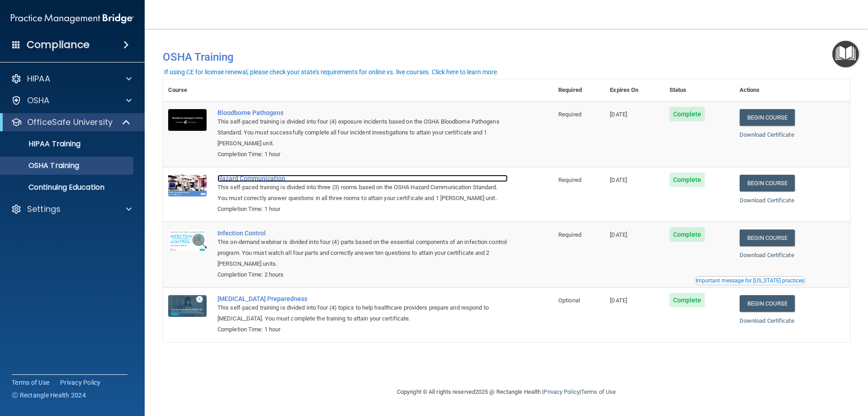
click at [268, 180] on div "Hazard Communication" at bounding box center [362, 178] width 290 height 7
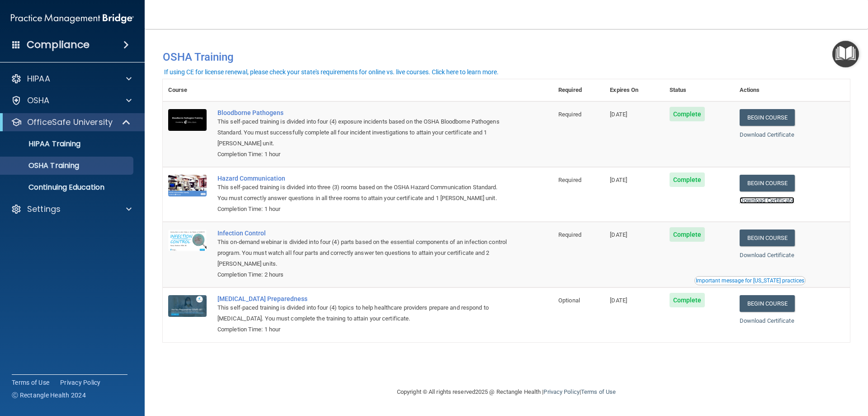
click at [760, 201] on link "Download Certificate" at bounding box center [767, 200] width 55 height 7
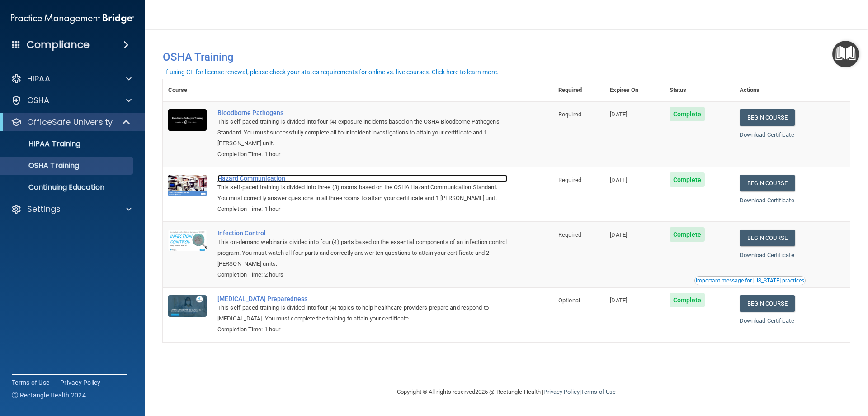
click at [266, 181] on div "Hazard Communication" at bounding box center [362, 178] width 290 height 7
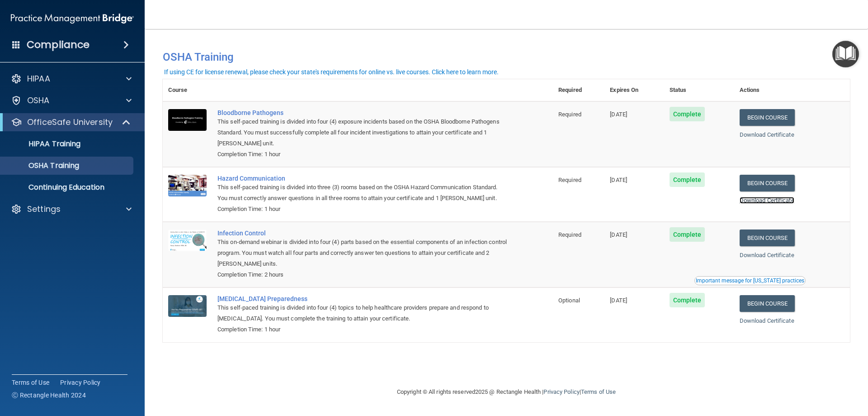
click at [772, 201] on link "Download Certificate" at bounding box center [767, 200] width 55 height 7
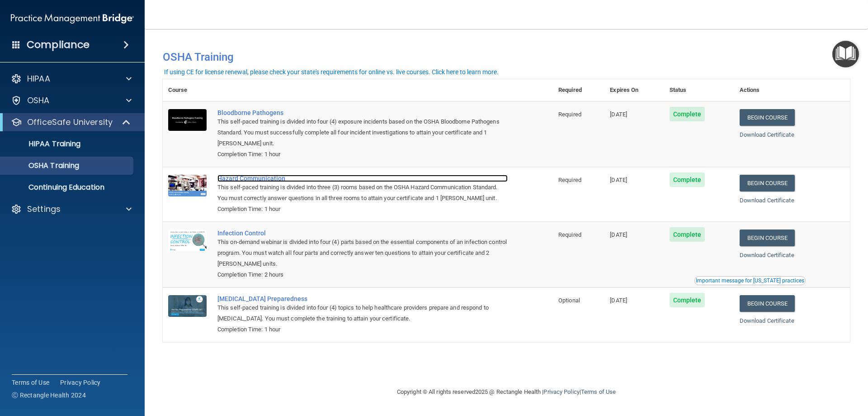
click at [271, 182] on div "Hazard Communication" at bounding box center [362, 178] width 290 height 7
click at [775, 242] on link "Begin Course" at bounding box center [767, 237] width 55 height 17
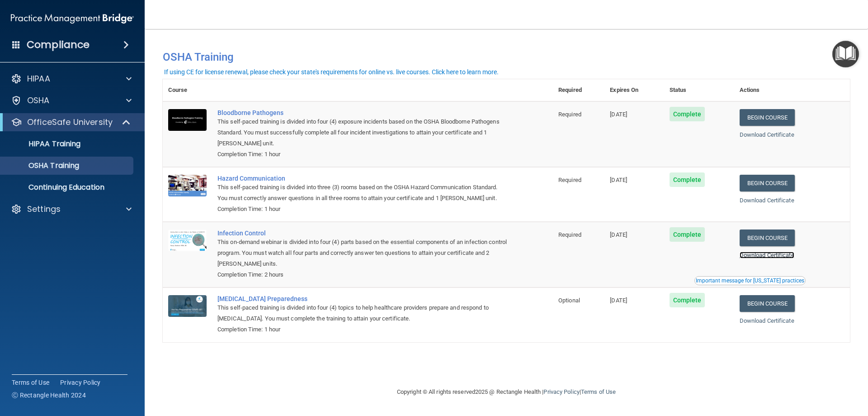
click at [775, 257] on link "Download Certificate" at bounding box center [767, 254] width 55 height 7
click at [785, 308] on link "Begin Course" at bounding box center [767, 303] width 55 height 17
click at [790, 241] on link "Begin Course" at bounding box center [767, 237] width 55 height 17
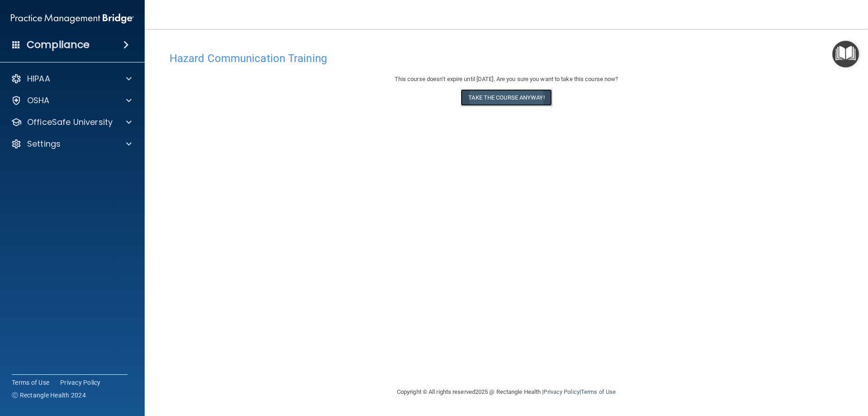
click at [509, 97] on button "Take the course anyway!" at bounding box center [506, 97] width 91 height 17
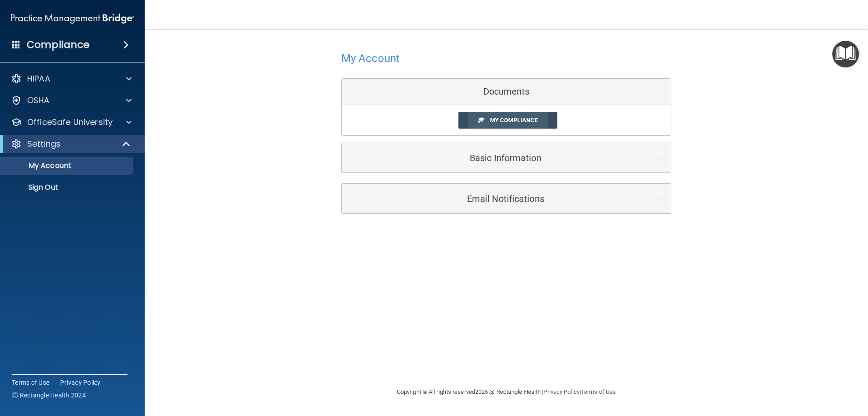
click at [530, 120] on span "My Compliance" at bounding box center [513, 120] width 47 height 7
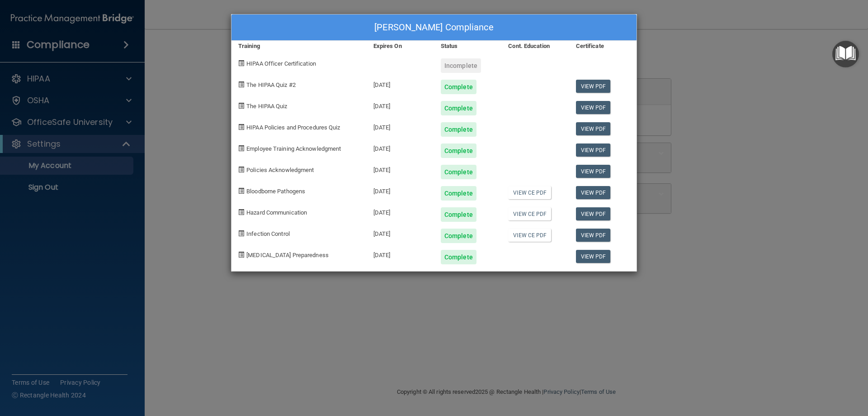
click at [702, 57] on div "Laurie Lamee's Compliance Training Expires On Status Cont. Education Certificat…" at bounding box center [434, 208] width 868 height 416
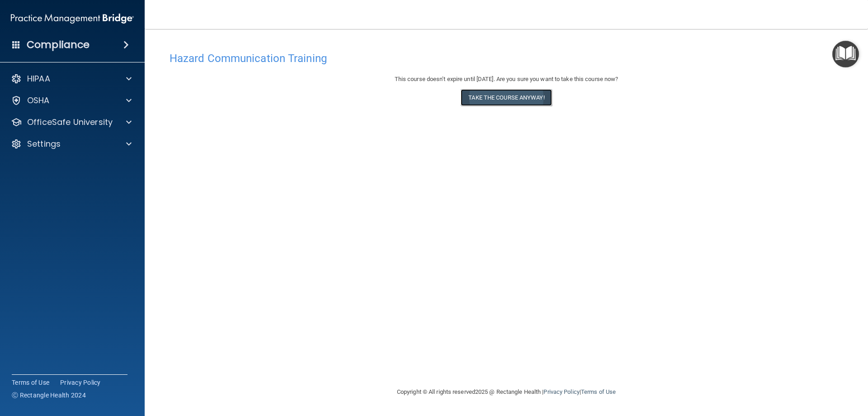
click at [535, 99] on button "Take the course anyway!" at bounding box center [506, 97] width 91 height 17
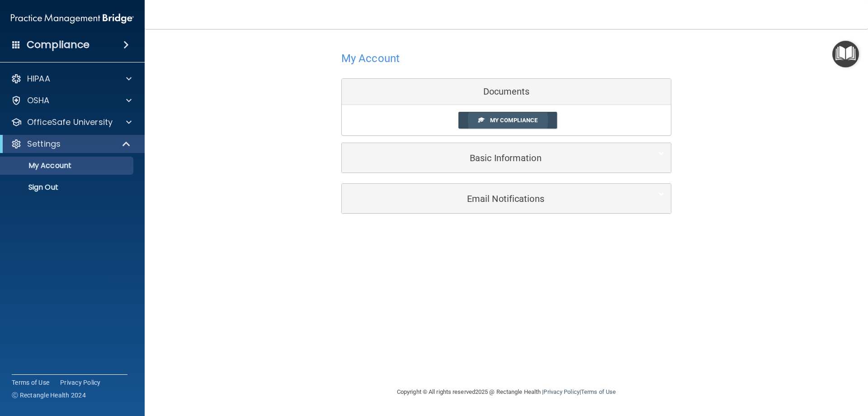
click at [527, 120] on span "My Compliance" at bounding box center [513, 120] width 47 height 7
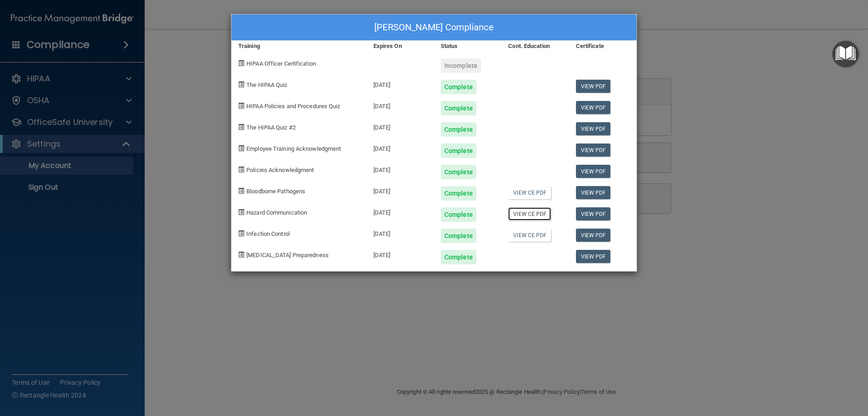
click at [534, 212] on link "View CE PDF" at bounding box center [529, 213] width 43 height 13
click at [537, 193] on link "View CE PDF" at bounding box center [529, 192] width 43 height 13
click at [584, 212] on link "View PDF" at bounding box center [593, 213] width 35 height 13
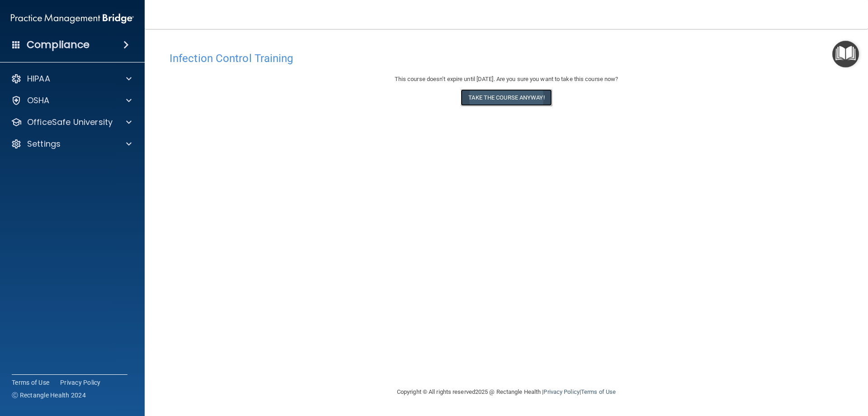
click at [511, 98] on button "Take the course anyway!" at bounding box center [506, 97] width 91 height 17
drag, startPoint x: 668, startPoint y: 194, endPoint x: 638, endPoint y: 148, distance: 55.3
click at [638, 148] on div "Infection Control Training This course doesn’t expire until [DATE]. Are you sur…" at bounding box center [506, 216] width 687 height 339
click at [664, 178] on div "Infection Control Training This course doesn’t expire until [DATE]. Are you sur…" at bounding box center [506, 216] width 687 height 339
drag, startPoint x: 664, startPoint y: 177, endPoint x: 704, endPoint y: 113, distance: 75.5
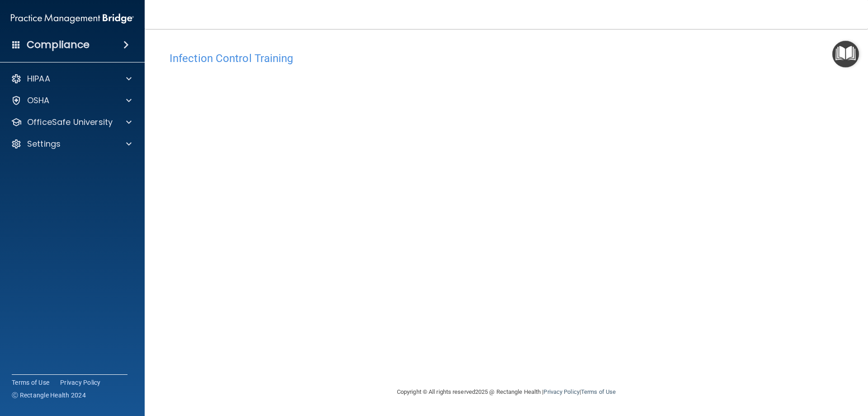
click at [704, 113] on div "Infection Control Training This course doesn’t expire until 12/03/2025. Are you…" at bounding box center [506, 216] width 687 height 339
click at [528, 102] on button "Take the course anyway!" at bounding box center [506, 97] width 91 height 17
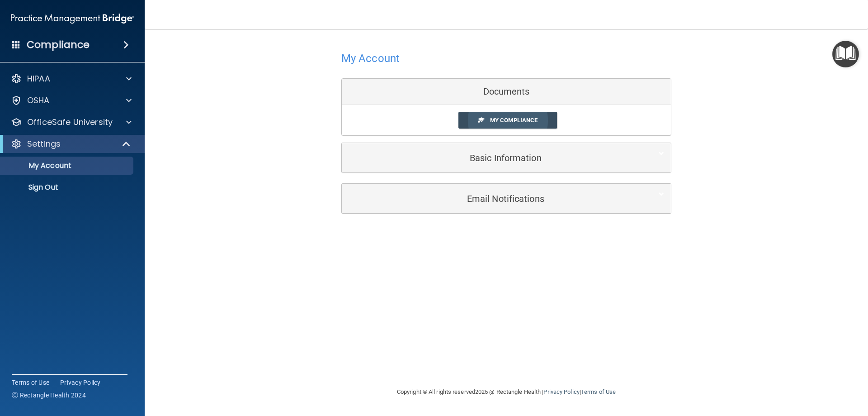
click at [530, 122] on span "My Compliance" at bounding box center [513, 120] width 47 height 7
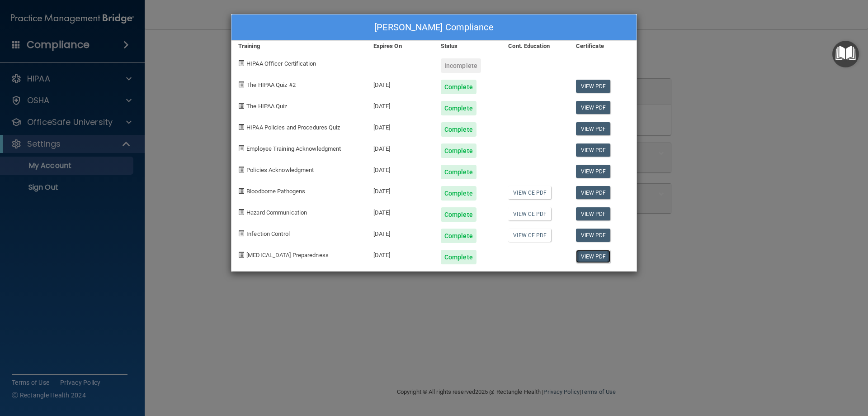
click at [584, 256] on link "View PDF" at bounding box center [593, 256] width 35 height 13
click at [704, 61] on div "Laurie Lamee's Compliance Training Expires On Status Cont. Education Certificat…" at bounding box center [434, 208] width 868 height 416
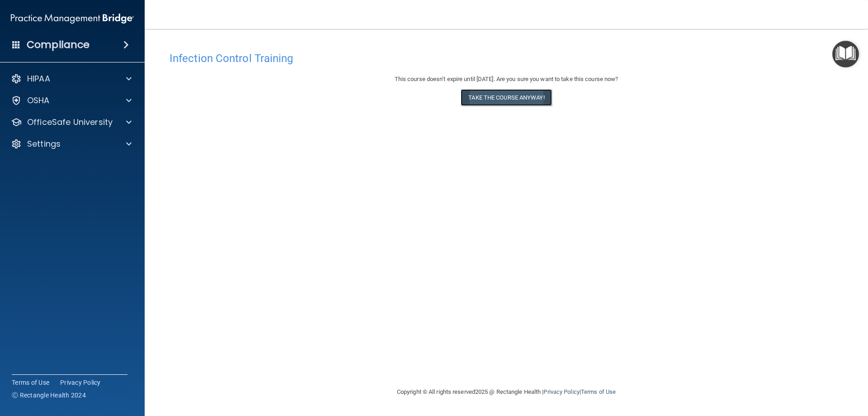
click at [537, 99] on button "Take the course anyway!" at bounding box center [506, 97] width 91 height 17
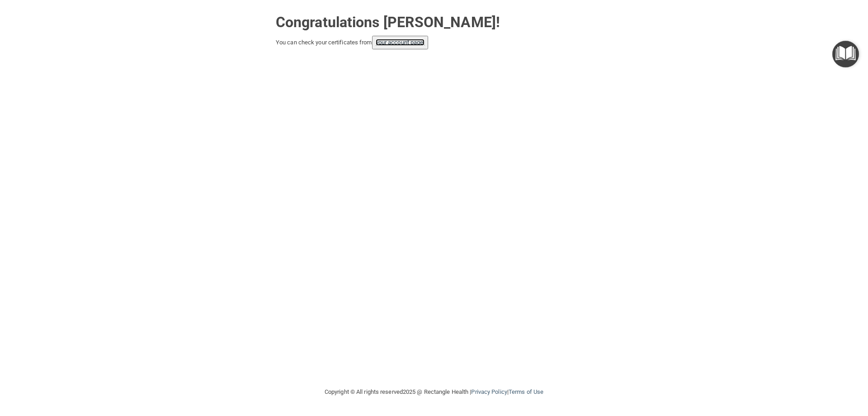
click at [420, 44] on link "your account page!" at bounding box center [400, 42] width 49 height 7
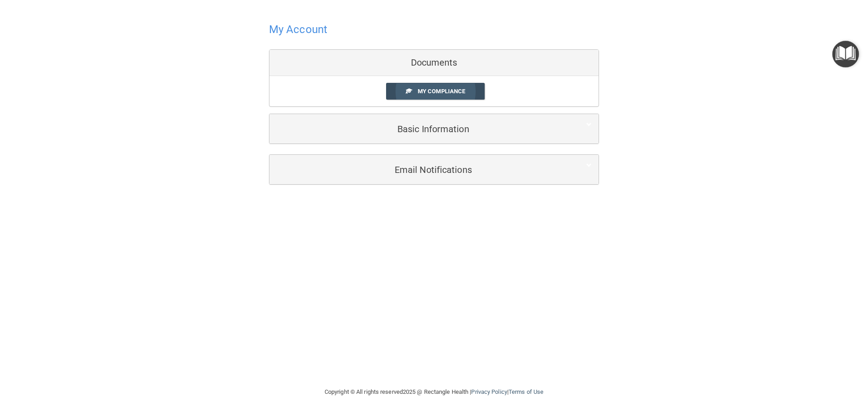
click at [468, 89] on link "My Compliance" at bounding box center [435, 91] width 99 height 17
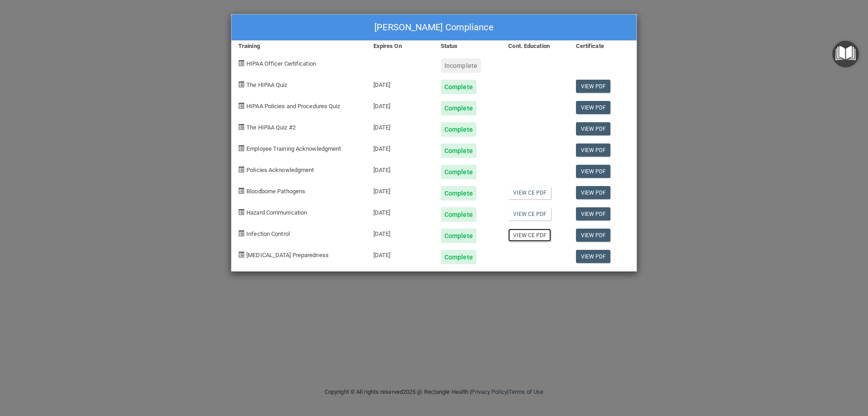
click at [522, 238] on link "View CE PDF" at bounding box center [529, 234] width 43 height 13
click at [587, 236] on link "View PDF" at bounding box center [593, 234] width 35 height 13
